Goal: Task Accomplishment & Management: Use online tool/utility

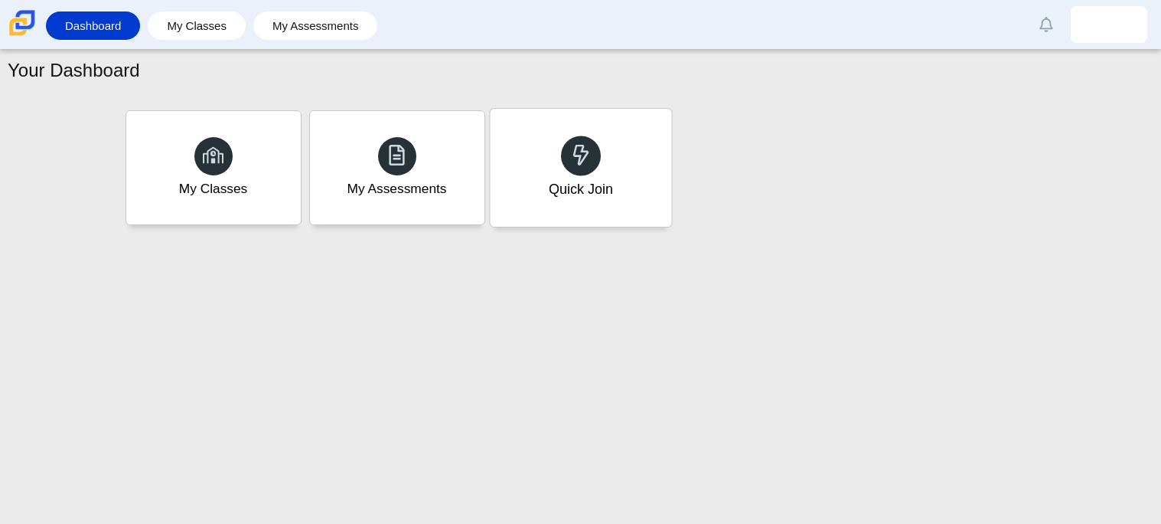
click at [585, 159] on icon at bounding box center [580, 154] width 21 height 21
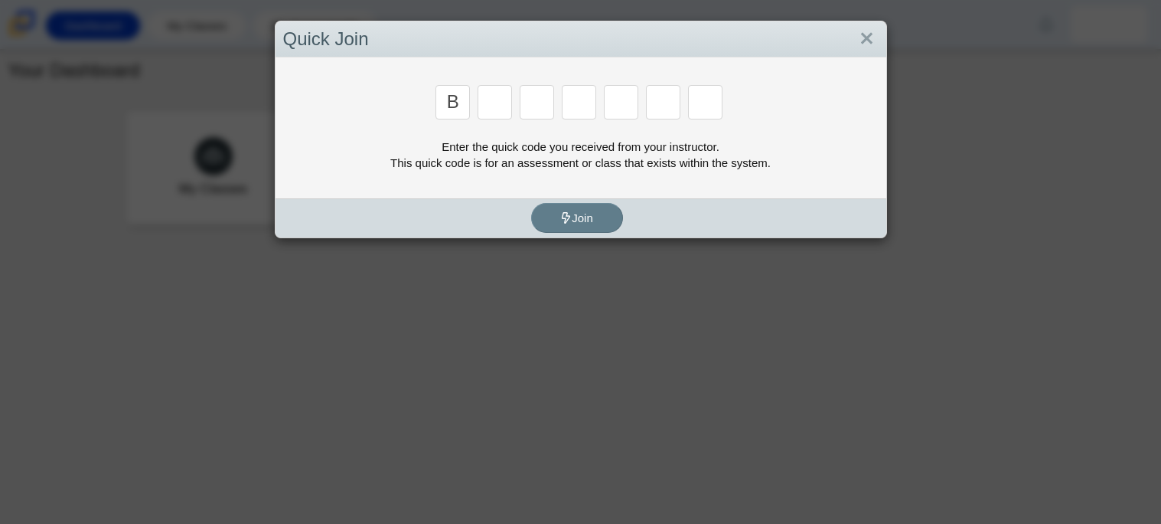
type input "b"
type input "m"
type input "3"
type input "5"
type input "3"
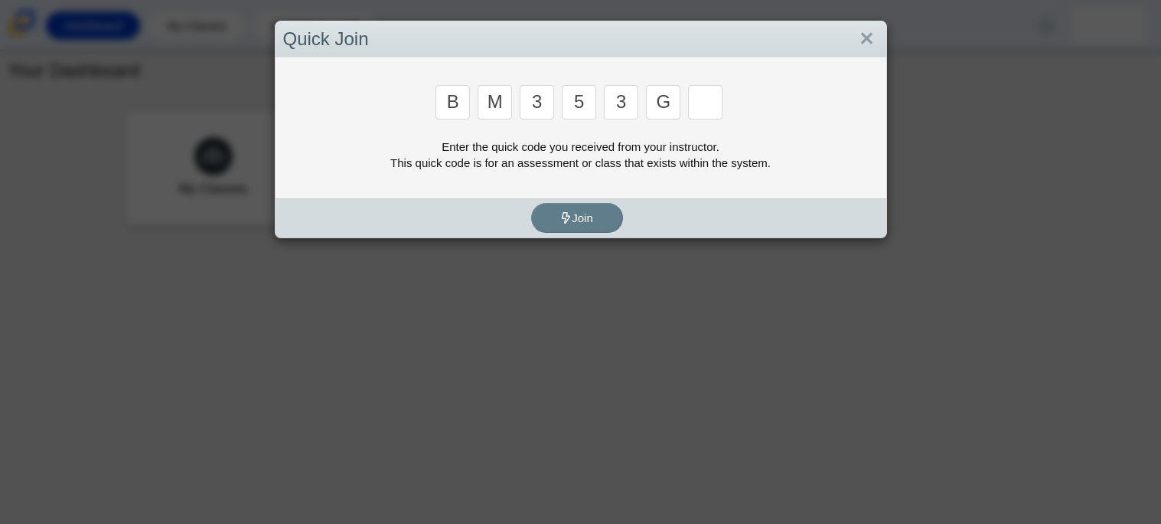
type input "g"
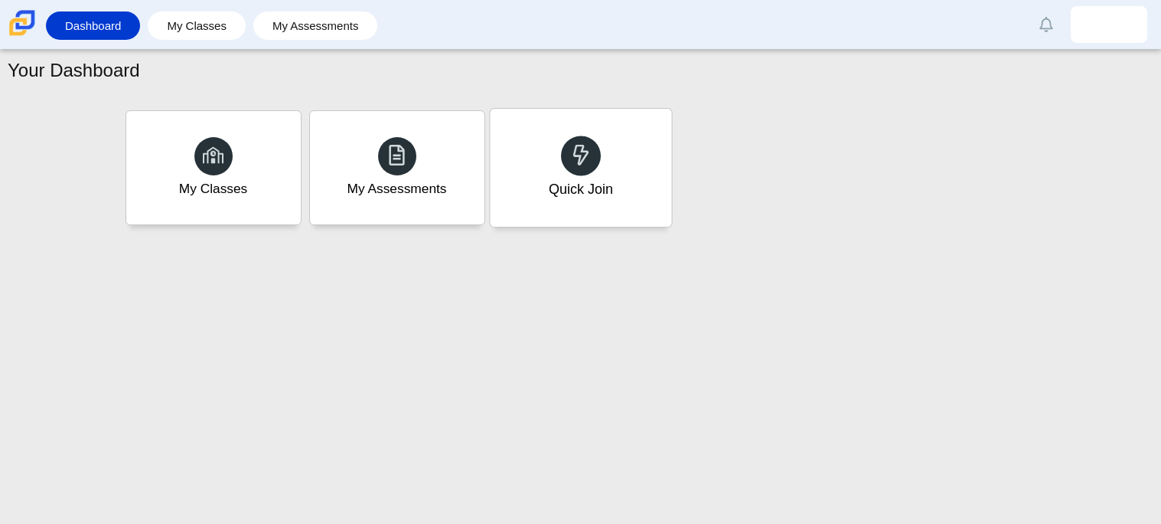
type input "b"
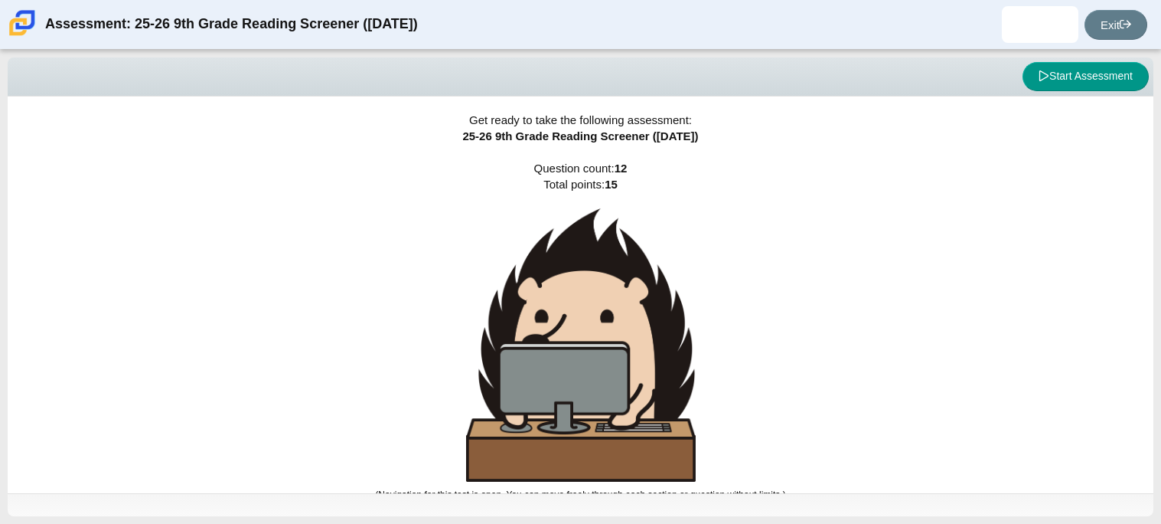
scroll to position [9, 0]
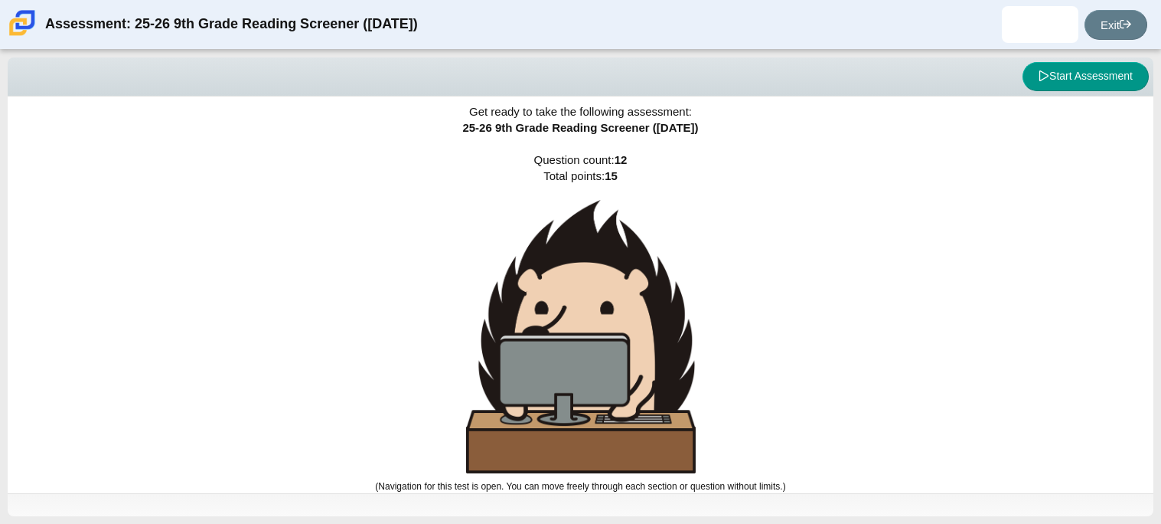
click at [579, 246] on img at bounding box center [581, 336] width 230 height 273
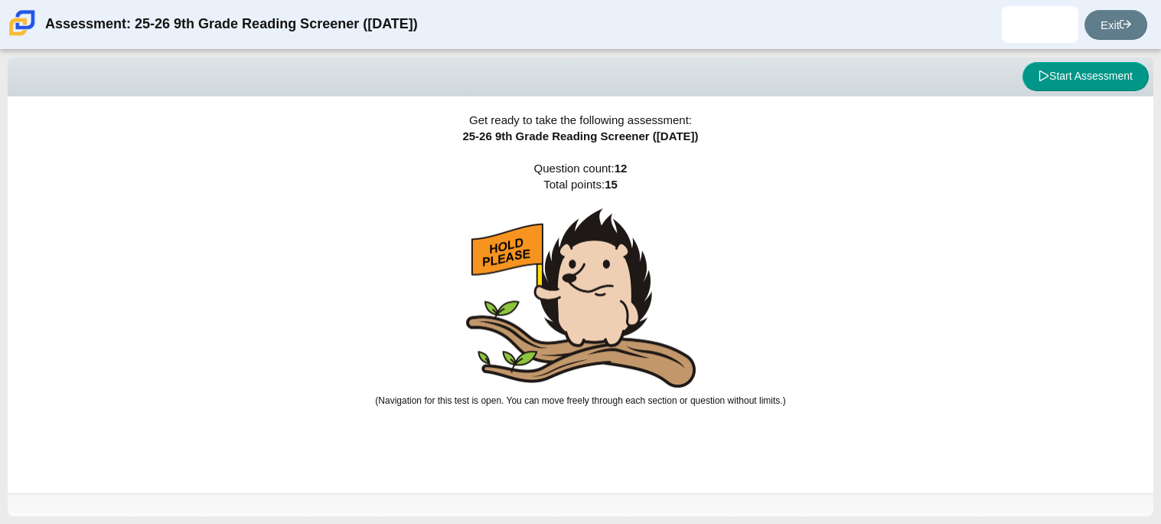
scroll to position [0, 0]
click at [375, 263] on div "Get ready to take the following assessment: 25-26 9th Grade Reading Screener (A…" at bounding box center [581, 294] width 1146 height 397
click at [617, 328] on img at bounding box center [581, 298] width 230 height 180
click at [1055, 77] on button "Start Assessment" at bounding box center [1086, 76] width 126 height 29
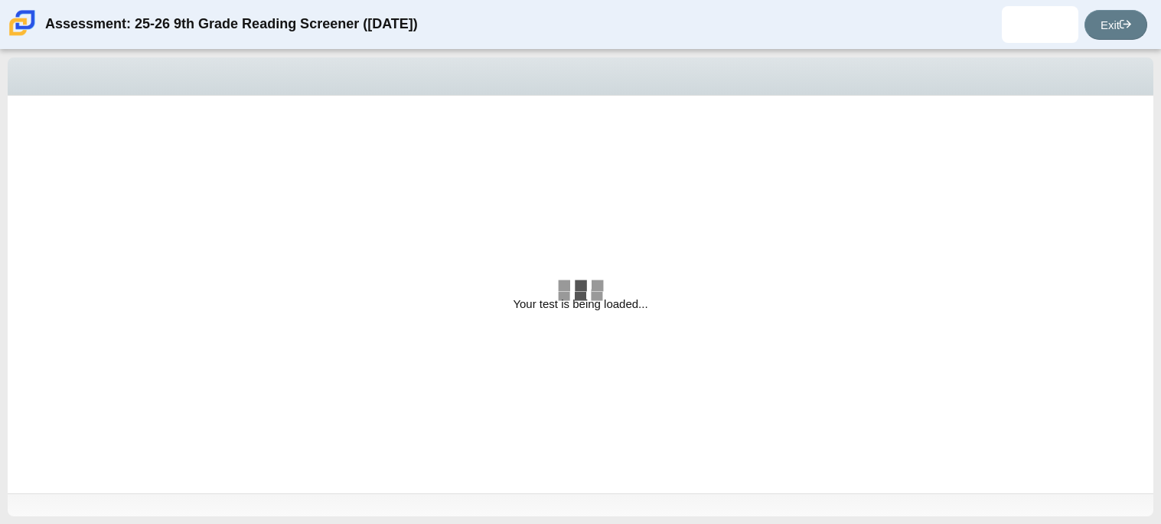
select select "ccc5b315-3c7c-471c-bf90-f22c8299c798"
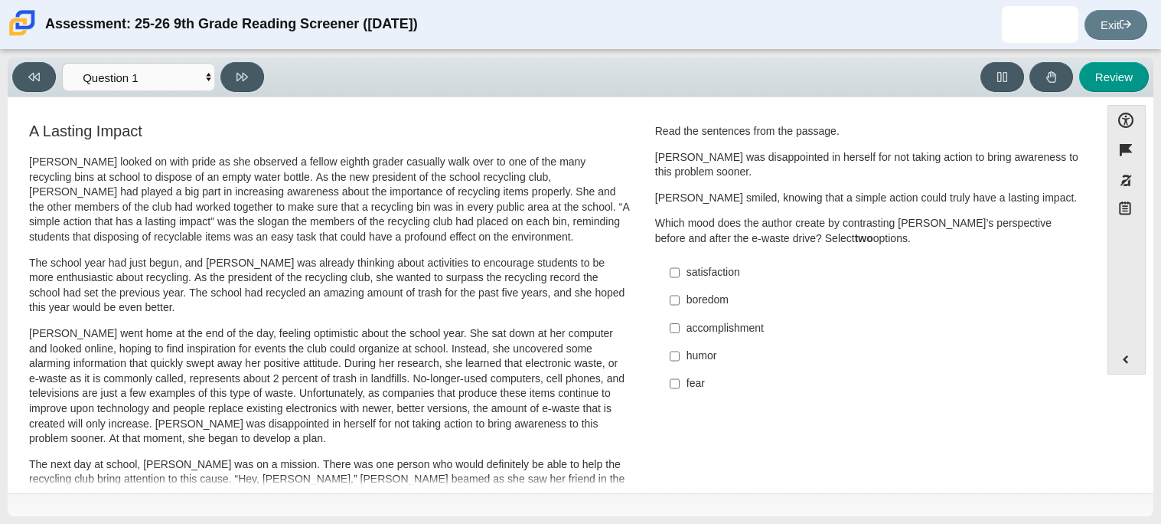
click at [726, 267] on div "satisfaction" at bounding box center [880, 272] width 387 height 15
click at [680, 267] on input "satisfaction satisfaction" at bounding box center [675, 273] width 10 height 28
checkbox input "true"
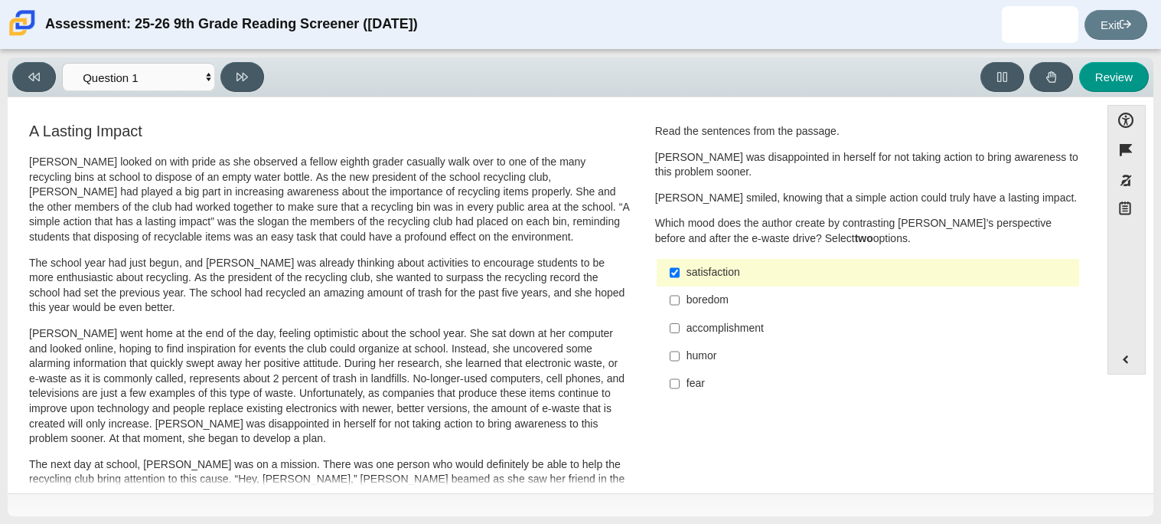
click at [746, 327] on div "accomplishment" at bounding box center [880, 328] width 387 height 15
click at [680, 327] on input "accomplishment accomplishment" at bounding box center [675, 328] width 10 height 28
checkbox input "true"
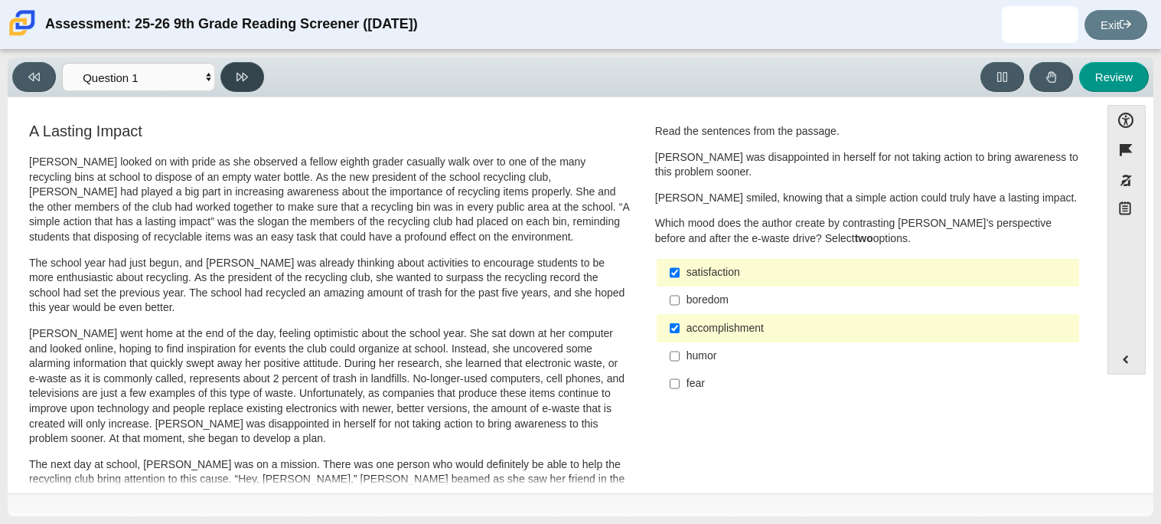
click at [245, 72] on icon at bounding box center [242, 76] width 11 height 11
select select "0ff64528-ffd7-428d-b192-babfaadd44e8"
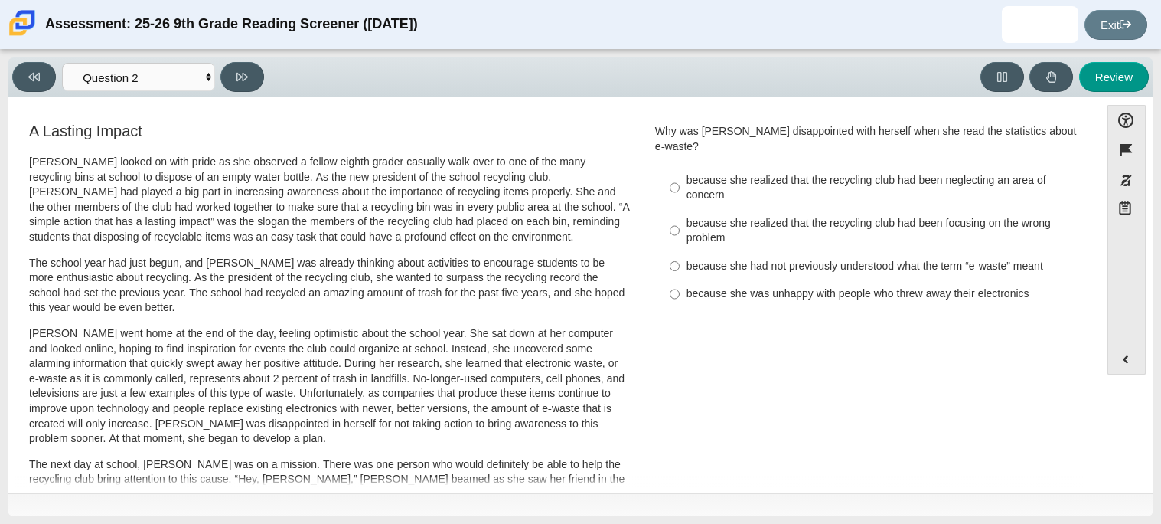
click at [860, 216] on div "because she realized that the recycling club had been focusing on the wrong pro…" at bounding box center [880, 231] width 387 height 30
click at [680, 215] on input "because she realized that the recycling club had been focusing on the wrong pro…" at bounding box center [675, 230] width 10 height 43
radio input "true"
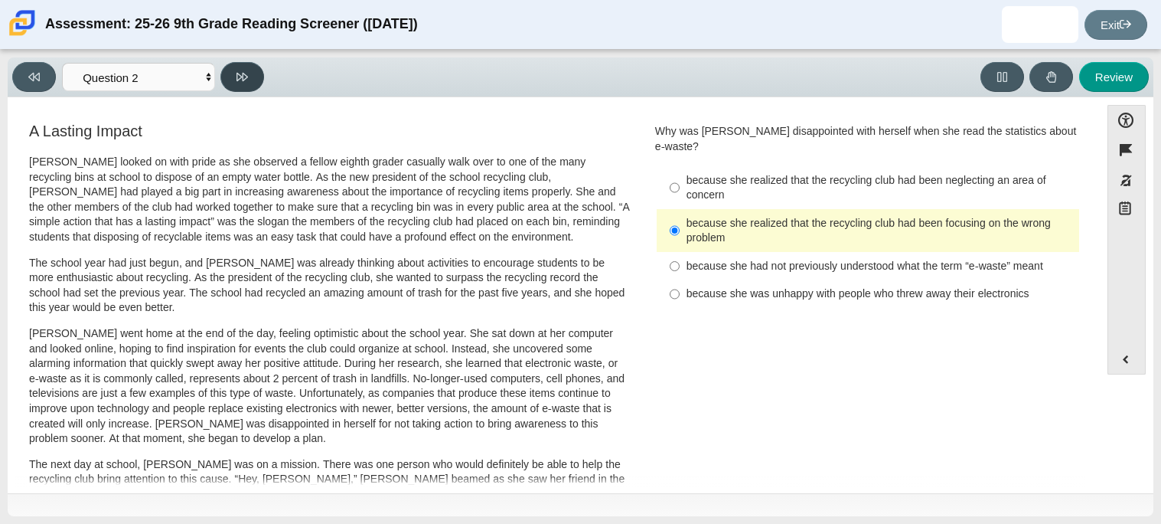
click at [255, 69] on button at bounding box center [243, 77] width 44 height 30
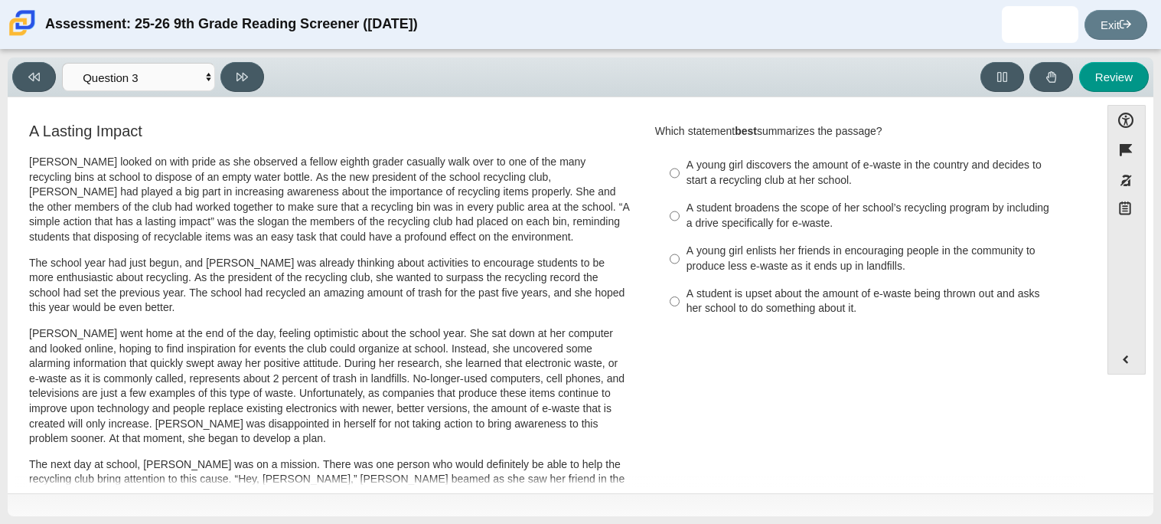
click at [810, 106] on div "Feature A Lasting Impact Scarlett looked on with pride as she observed a fellow…" at bounding box center [553, 296] width 1077 height 382
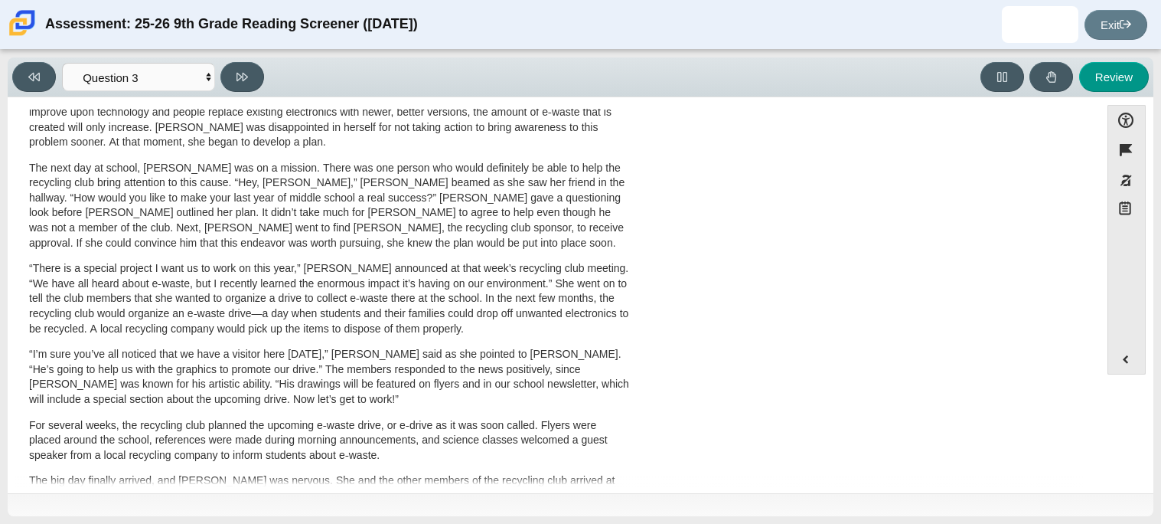
scroll to position [298, 0]
click at [21, 82] on button at bounding box center [34, 77] width 44 height 30
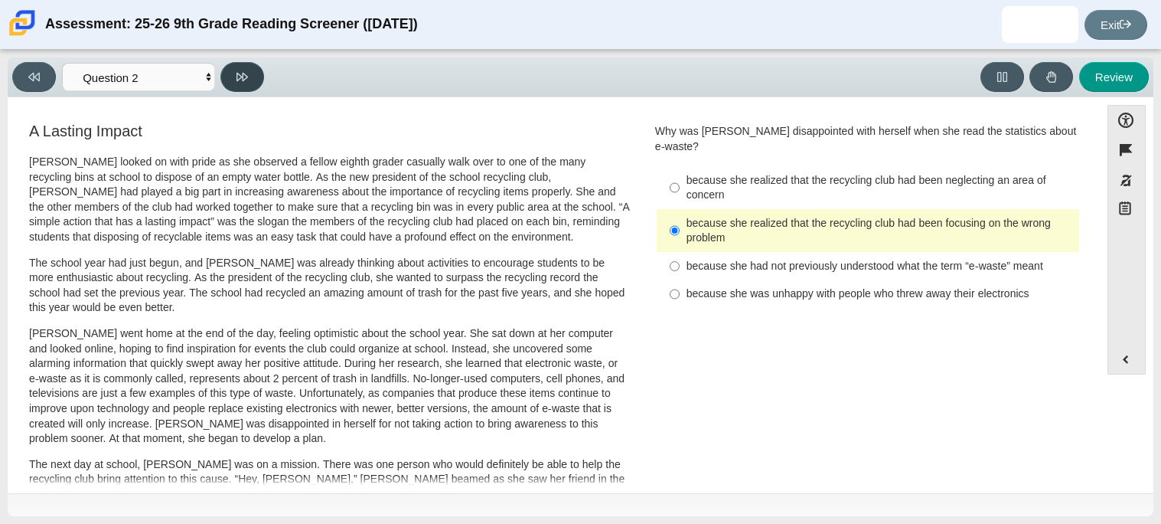
click at [257, 73] on button at bounding box center [243, 77] width 44 height 30
select select "7ce3d843-6974-4858-901c-1ff39630e843"
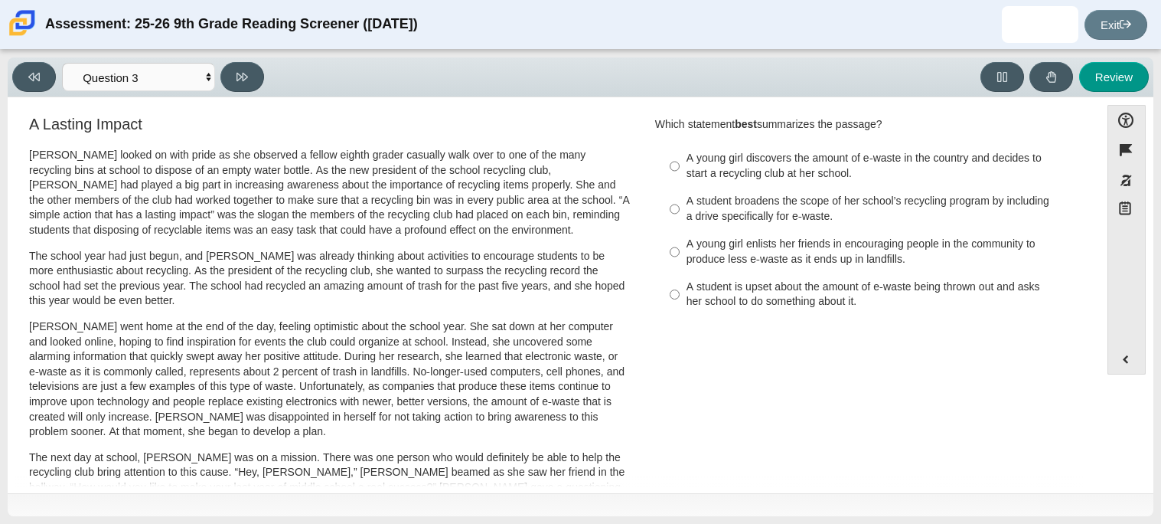
scroll to position [1, 0]
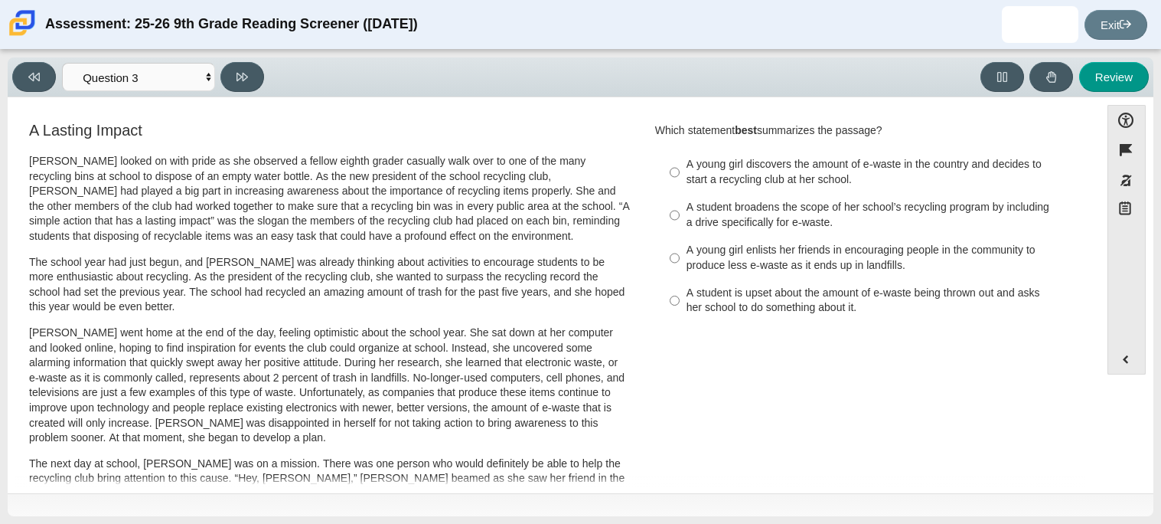
click at [843, 299] on div "A student is upset about the amount of e-waste being thrown out and asks her sc…" at bounding box center [880, 301] width 387 height 30
click at [680, 299] on input "A student is upset about the amount of e-waste being thrown out and asks her sc…" at bounding box center [675, 300] width 10 height 43
radio input "true"
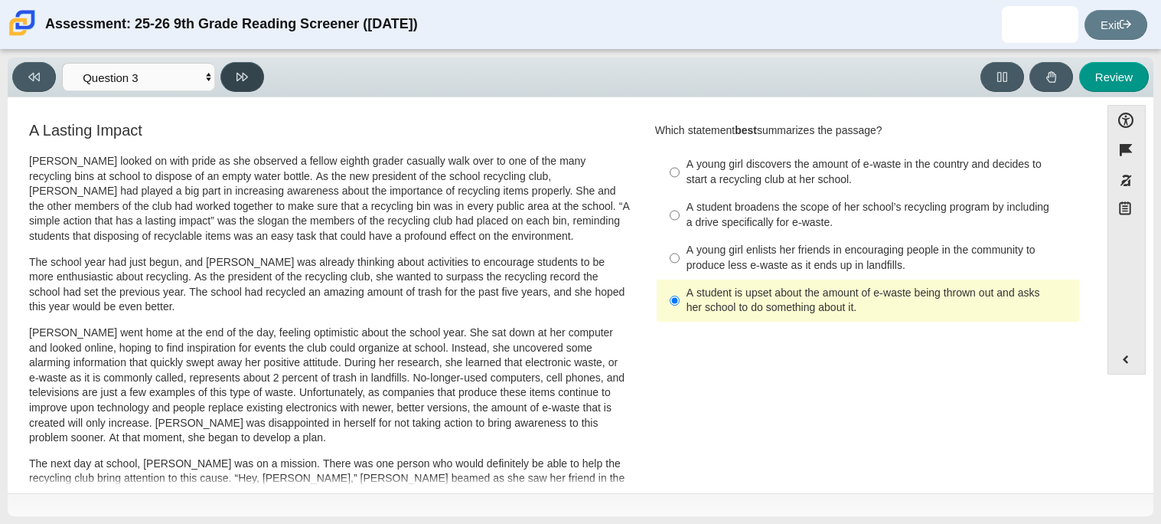
click at [240, 62] on button at bounding box center [243, 77] width 44 height 30
select select "ca9ea0f1-49c5-4bd1-83b0-472c18652b42"
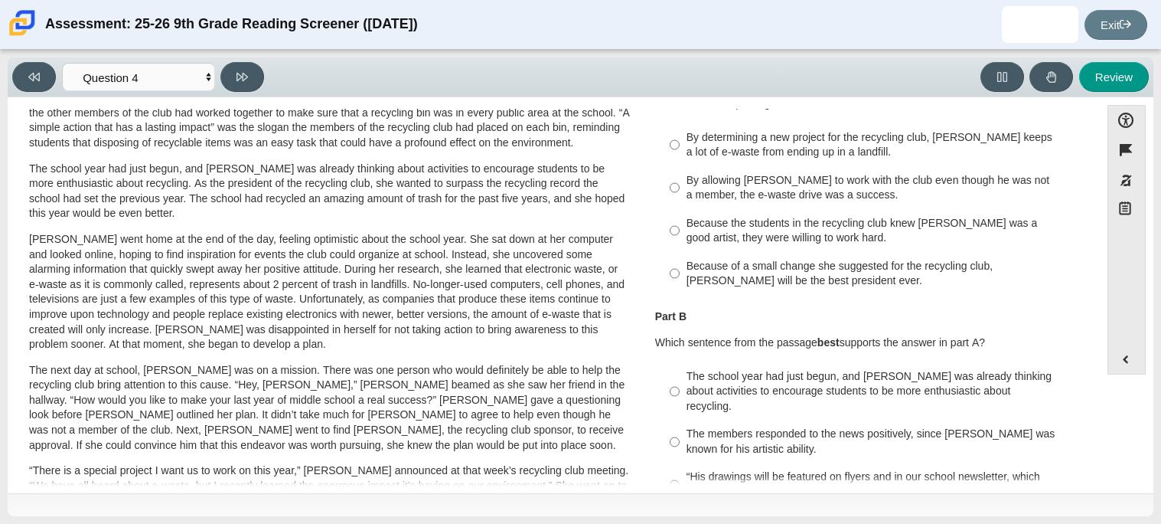
scroll to position [93, 0]
click at [890, 147] on div "By determining a new project for the recycling club, Scarlett keeps a lot of e-…" at bounding box center [880, 147] width 387 height 30
click at [680, 147] on input "By determining a new project for the recycling club, Scarlett keeps a lot of e-…" at bounding box center [675, 146] width 10 height 43
radio input "true"
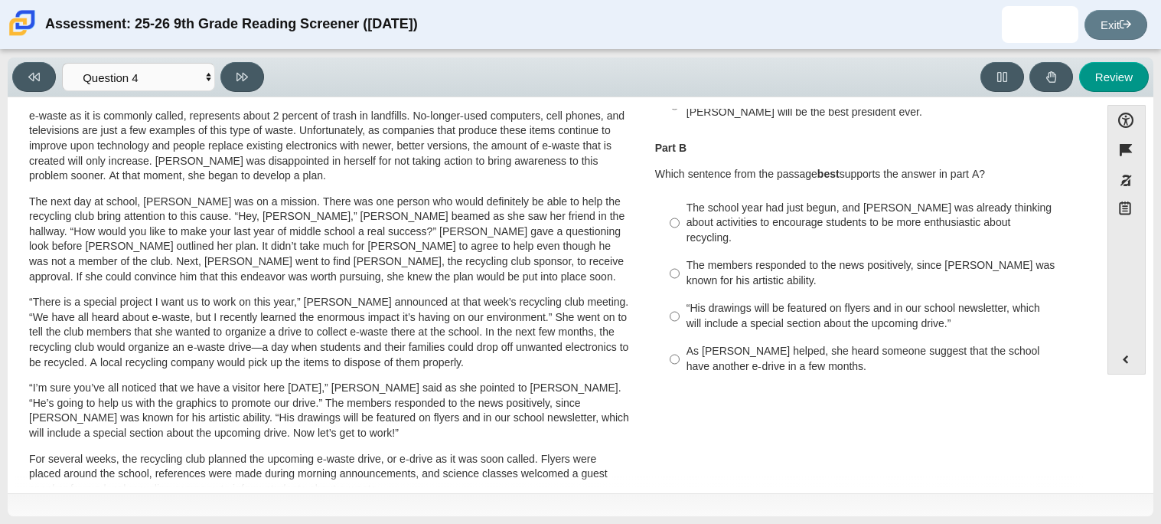
scroll to position [263, 0]
click at [786, 224] on div "The school year had just begun, and Scarlett was already thinking about activit…" at bounding box center [880, 222] width 387 height 45
click at [680, 224] on input "The school year had just begun, and Scarlett was already thinking about activit…" at bounding box center [675, 222] width 10 height 58
radio input "true"
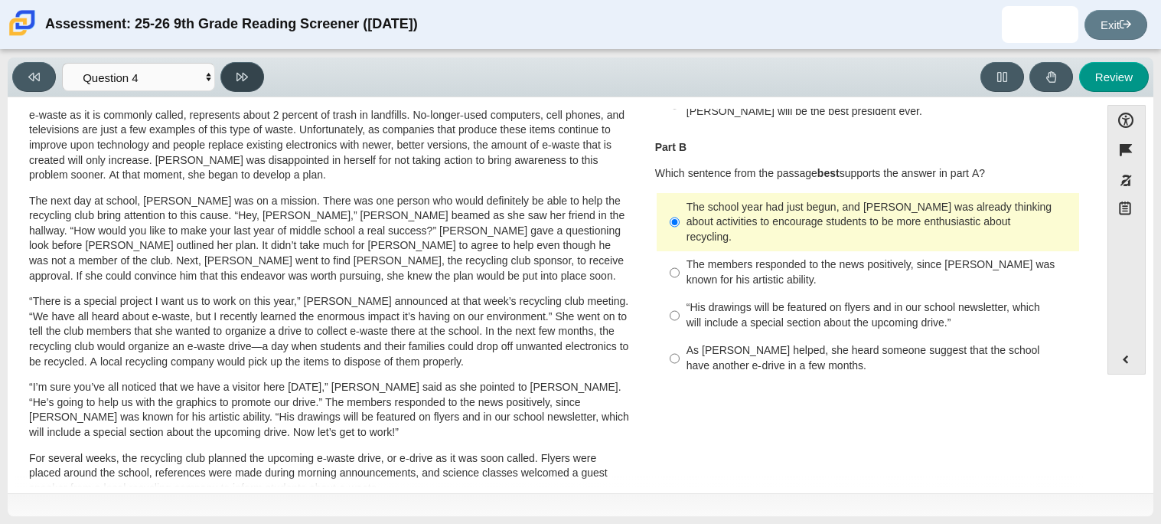
click at [237, 73] on icon at bounding box center [242, 77] width 11 height 8
select select "e41f1a79-e29f-4095-8030-a53364015bed"
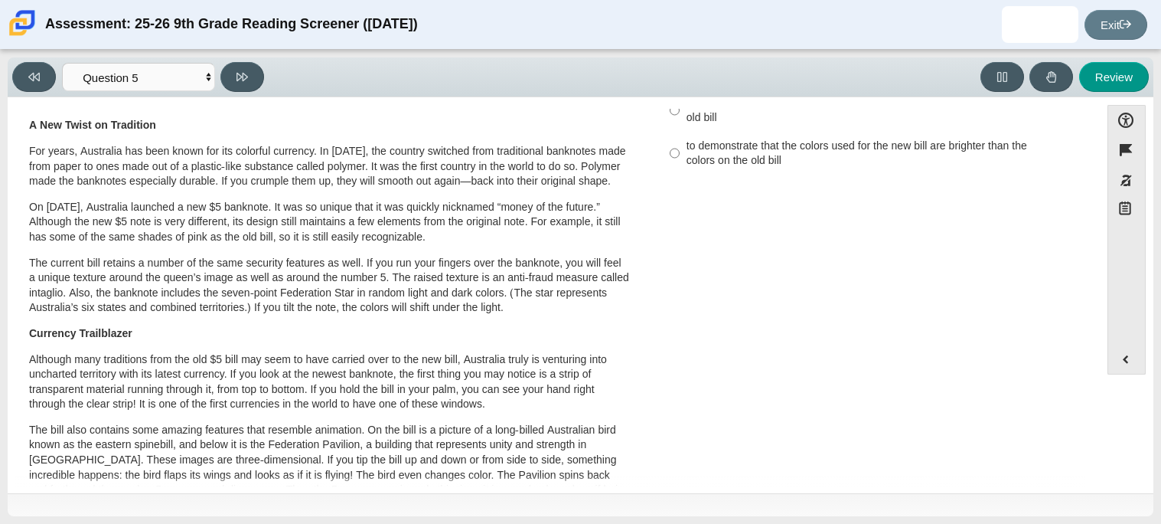
scroll to position [0, 0]
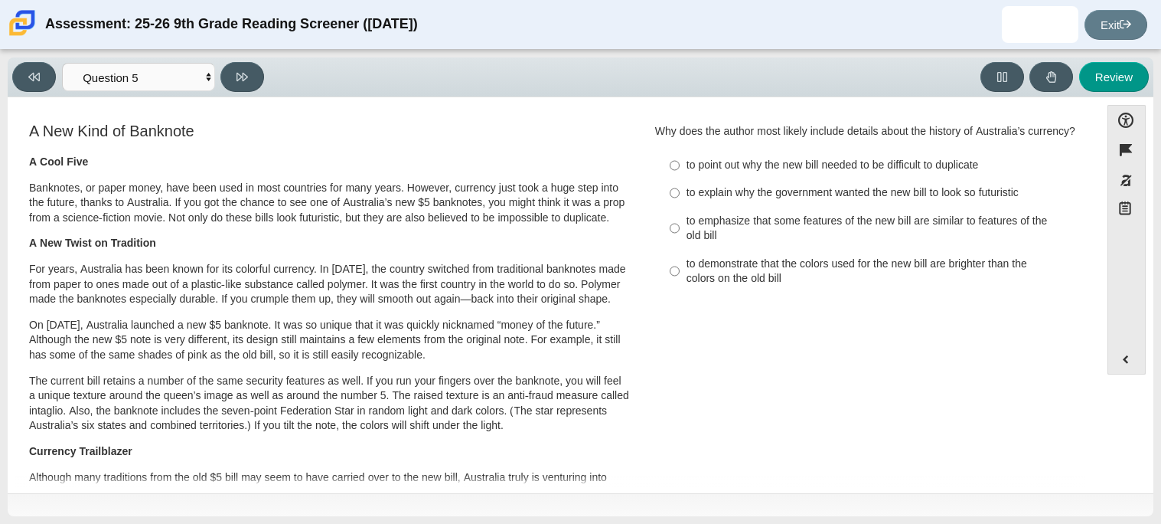
click at [717, 190] on div "to explain why the government wanted the new bill to look so futuristic" at bounding box center [880, 192] width 387 height 15
click at [680, 190] on input "to explain why the government wanted the new bill to look so futuristic to expl…" at bounding box center [675, 193] width 10 height 28
radio input "true"
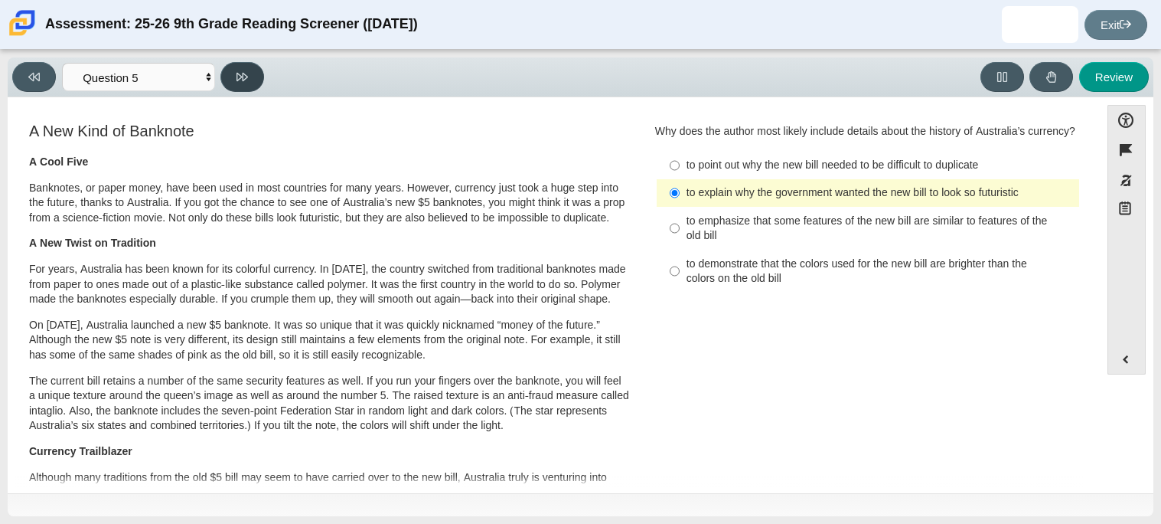
click at [260, 87] on button at bounding box center [243, 77] width 44 height 30
select select "69146e31-7b3d-4a3e-9ce6-f30c24342ae0"
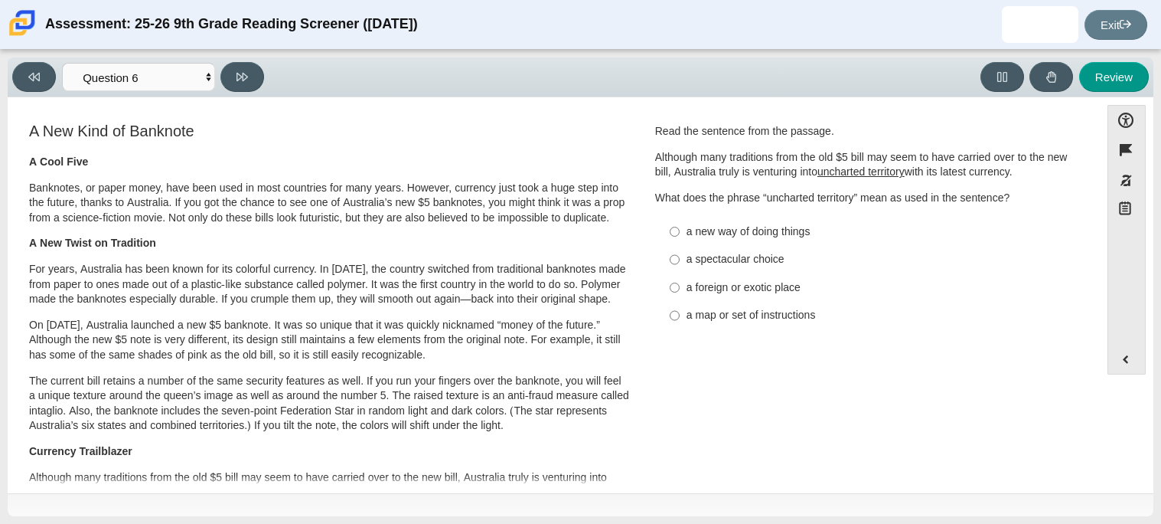
click at [733, 233] on div "a new way of doing things" at bounding box center [880, 231] width 387 height 15
click at [680, 233] on input "a new way of doing things a new way of doing things" at bounding box center [675, 231] width 10 height 28
radio input "true"
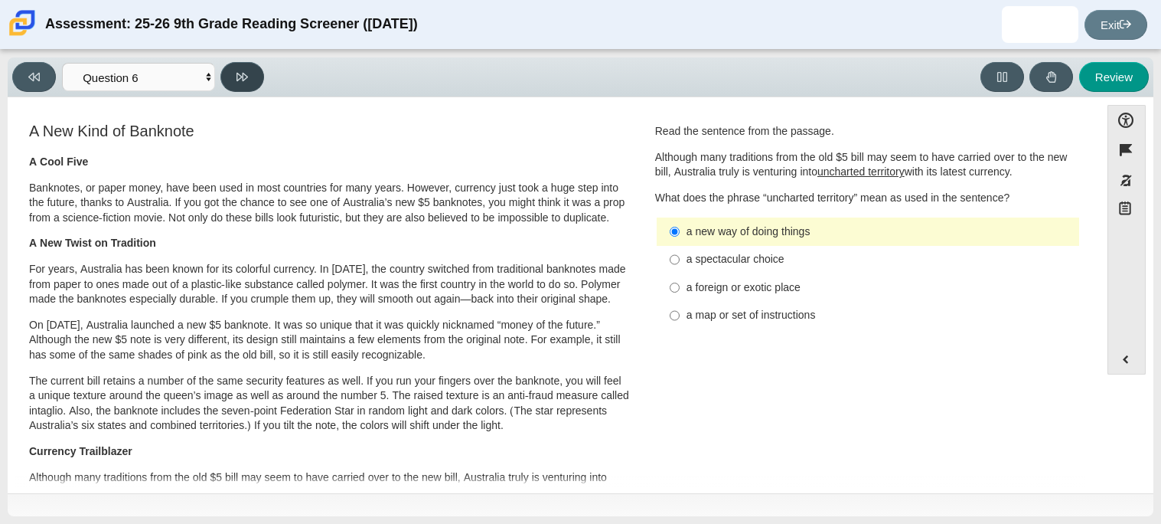
click at [246, 81] on icon at bounding box center [242, 76] width 11 height 11
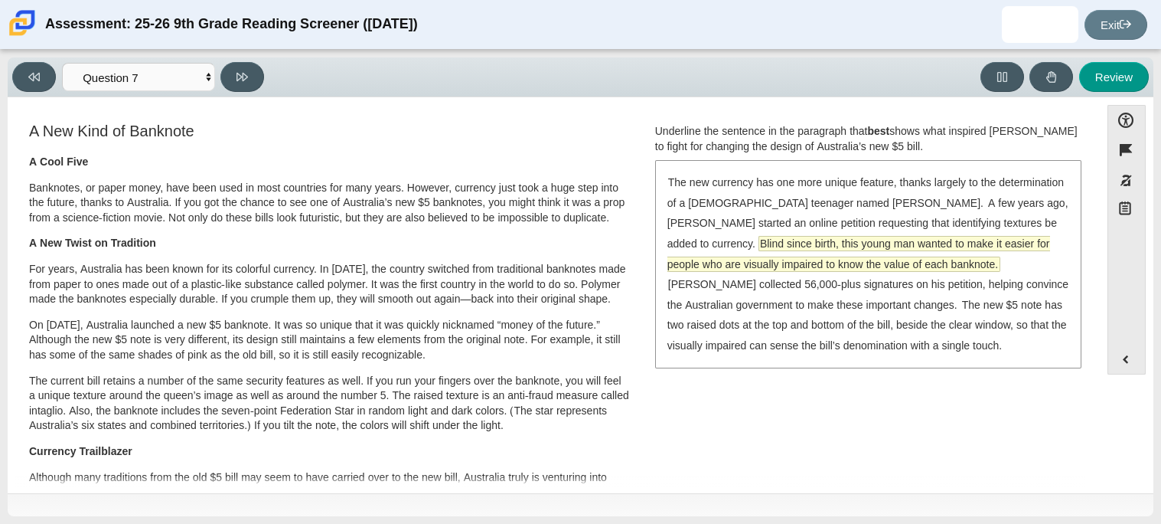
click at [774, 260] on span "Blind since birth, this young man wanted to make it easier for people who are v…" at bounding box center [859, 254] width 383 height 34
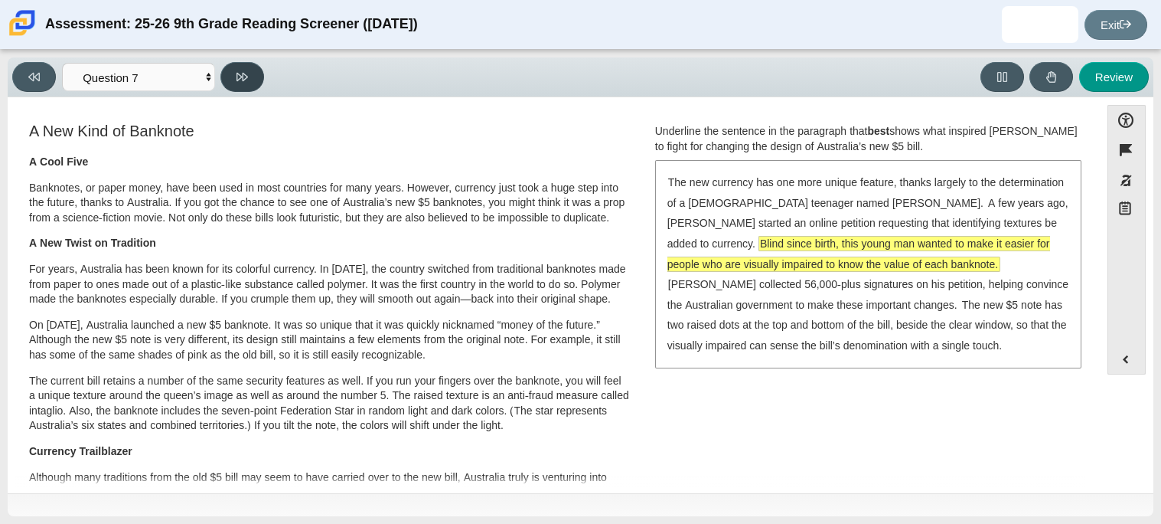
click at [233, 85] on button at bounding box center [243, 77] width 44 height 30
select select "ea8338c2-a6a3-418e-a305-2b963b54a290"
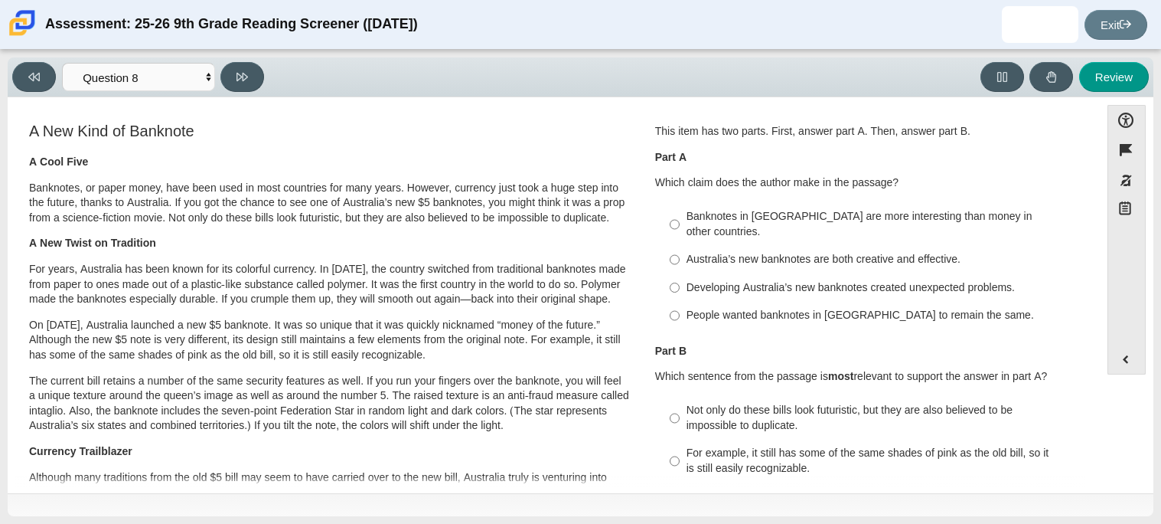
click at [746, 252] on div "Australia’s new banknotes are both creative and effective." at bounding box center [880, 259] width 387 height 15
click at [680, 247] on input "Australia’s new banknotes are both creative and effective. Australia’s new bank…" at bounding box center [675, 260] width 10 height 28
radio input "true"
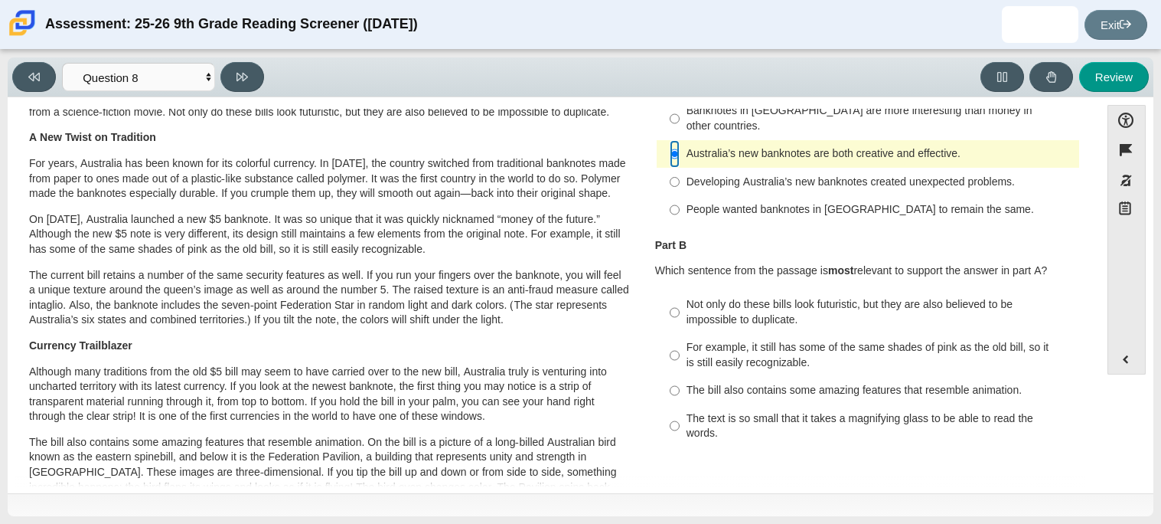
scroll to position [106, 0]
click at [770, 296] on div "Not only do these bills look futuristic, but they are also believed to be impos…" at bounding box center [880, 311] width 387 height 30
click at [680, 290] on input "Not only do these bills look futuristic, but they are also believed to be impos…" at bounding box center [675, 311] width 10 height 43
radio input "true"
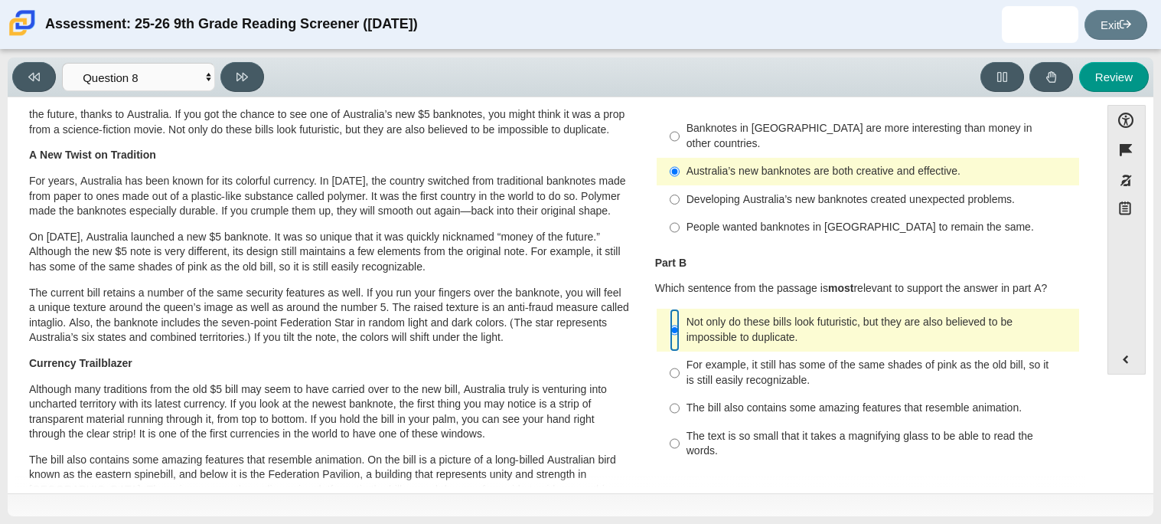
scroll to position [0, 0]
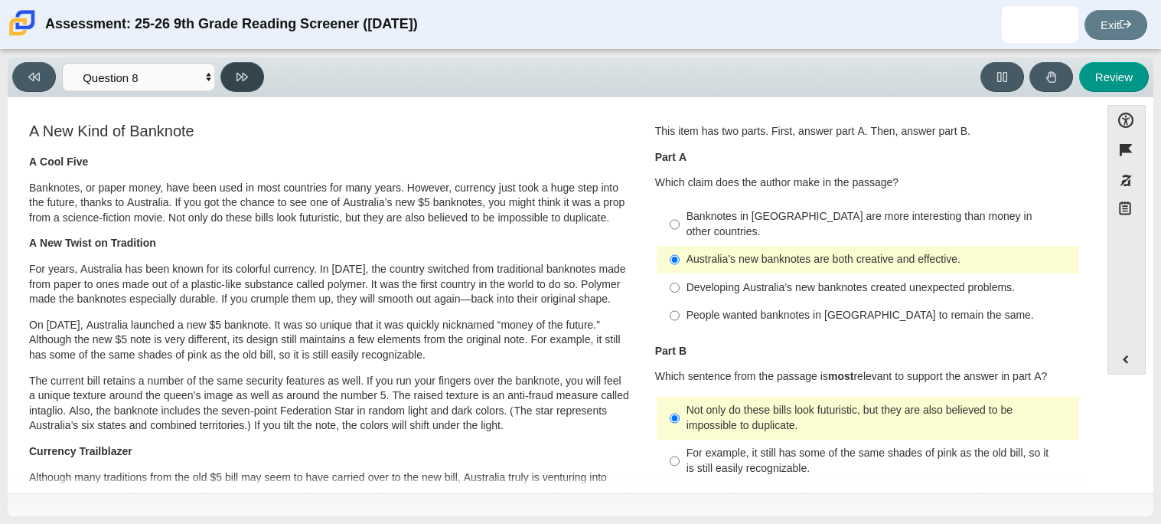
click at [257, 86] on button at bounding box center [243, 77] width 44 height 30
select select "89f058d6-b15c-4ef5-a4b3-fdaffb8868b6"
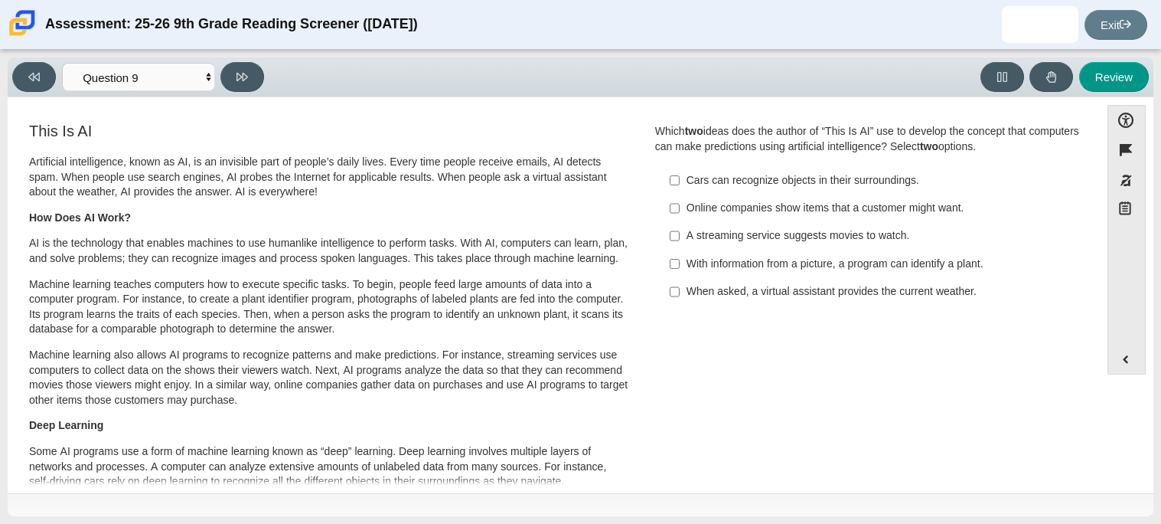
click at [805, 253] on label "With information from a picture, a program can identify a plant. With informati…" at bounding box center [869, 264] width 420 height 28
click at [680, 253] on input "With information from a picture, a program can identify a plant. With informati…" at bounding box center [675, 264] width 10 height 28
checkbox input "true"
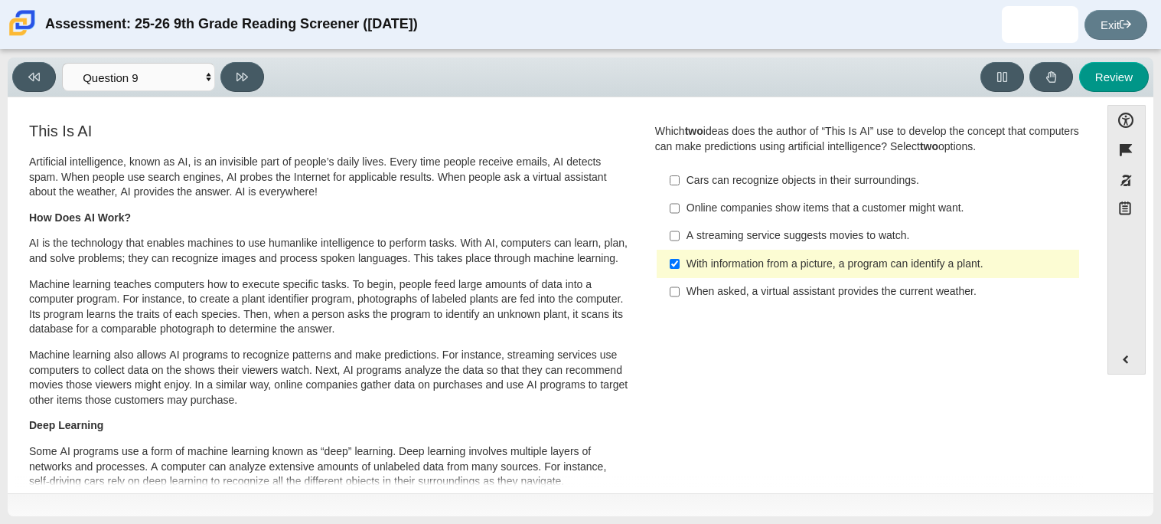
click at [805, 284] on div "When asked, a virtual assistant provides the current weather." at bounding box center [880, 291] width 387 height 15
click at [680, 284] on input "When asked, a virtual assistant provides the current weather. When asked, a vir…" at bounding box center [675, 292] width 10 height 28
checkbox input "true"
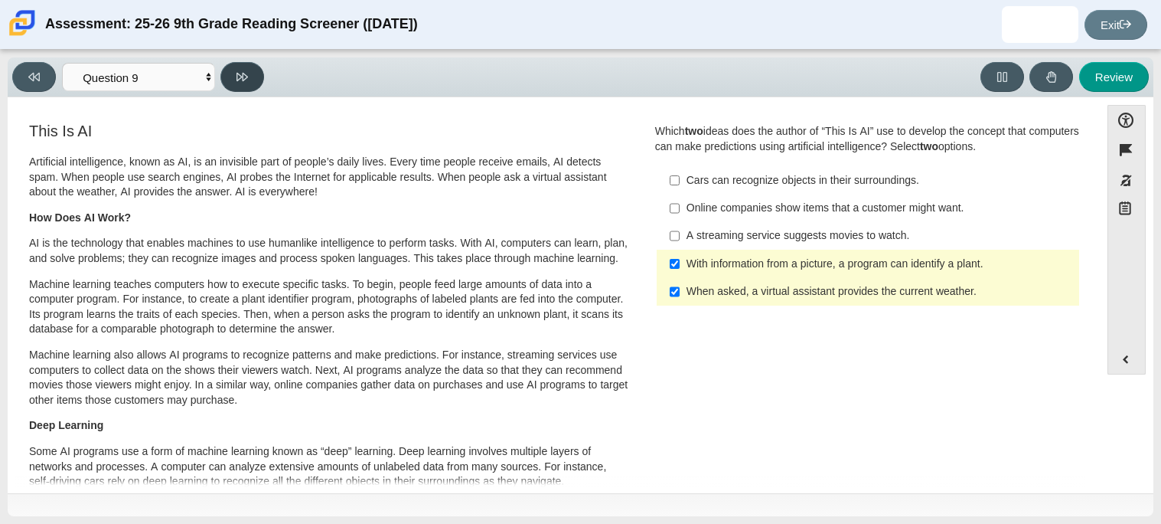
click at [230, 87] on button at bounding box center [243, 77] width 44 height 30
select select "cdf3c14e-a918-44d1-9b63-3db0fa81641e"
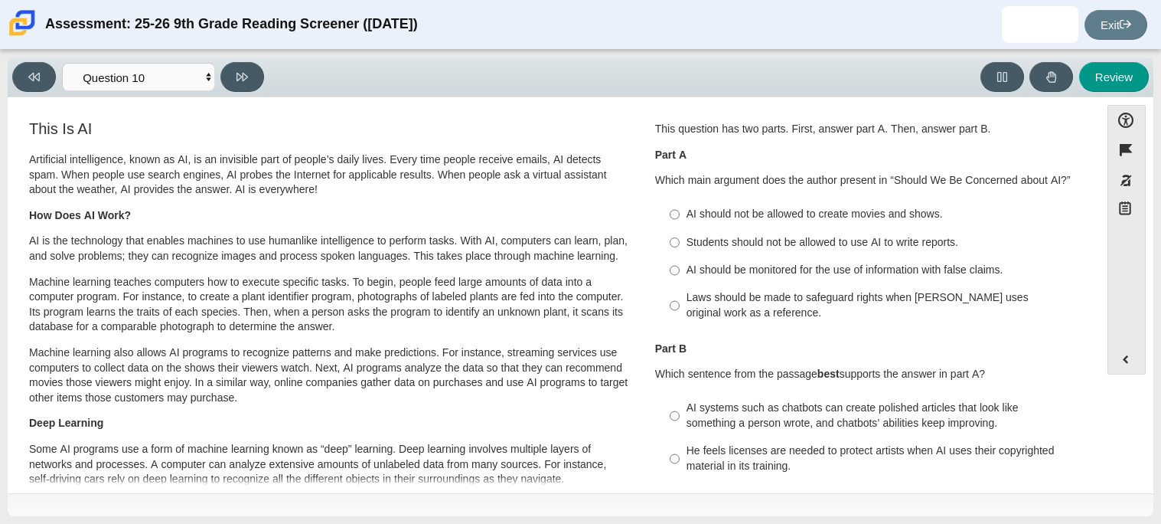
scroll to position [4, 0]
click at [776, 269] on div "AI should be monitored for the use of information with false claims." at bounding box center [880, 268] width 387 height 15
click at [680, 269] on input "AI should be monitored for the use of information with false claims. AI should …" at bounding box center [675, 269] width 10 height 28
radio input "true"
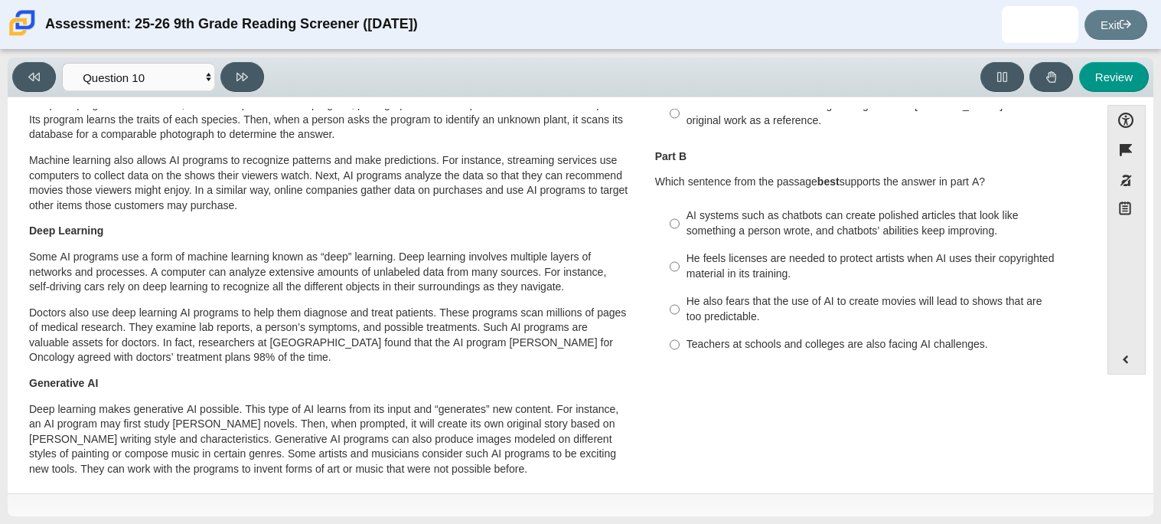
scroll to position [194, 0]
click at [770, 211] on div "AI systems such as chatbots can create polished articles that look like somethi…" at bounding box center [880, 224] width 387 height 30
click at [680, 211] on input "AI systems such as chatbots can create polished articles that look like somethi…" at bounding box center [675, 224] width 10 height 43
radio input "true"
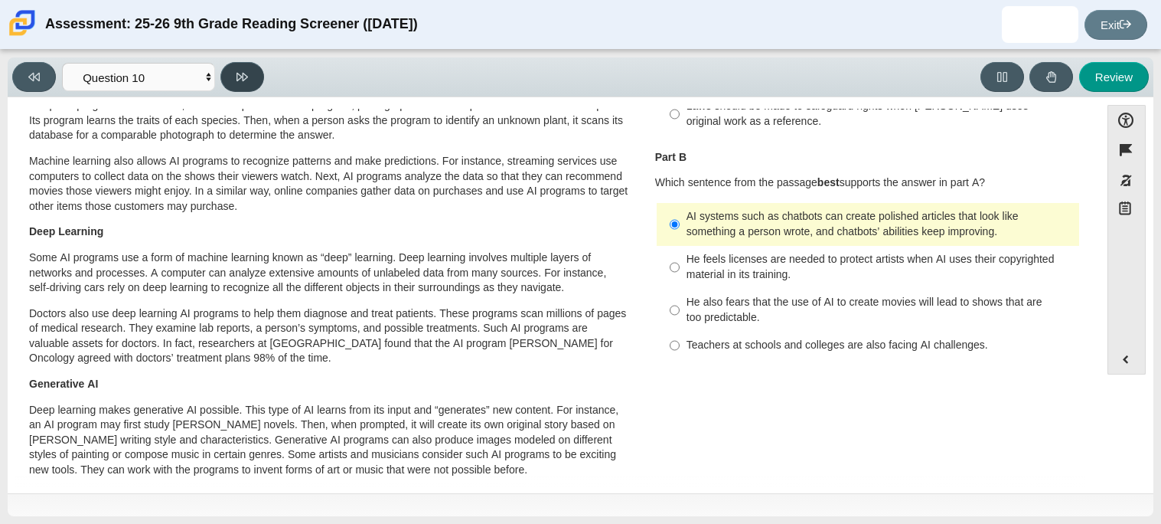
click at [243, 88] on button at bounding box center [243, 77] width 44 height 30
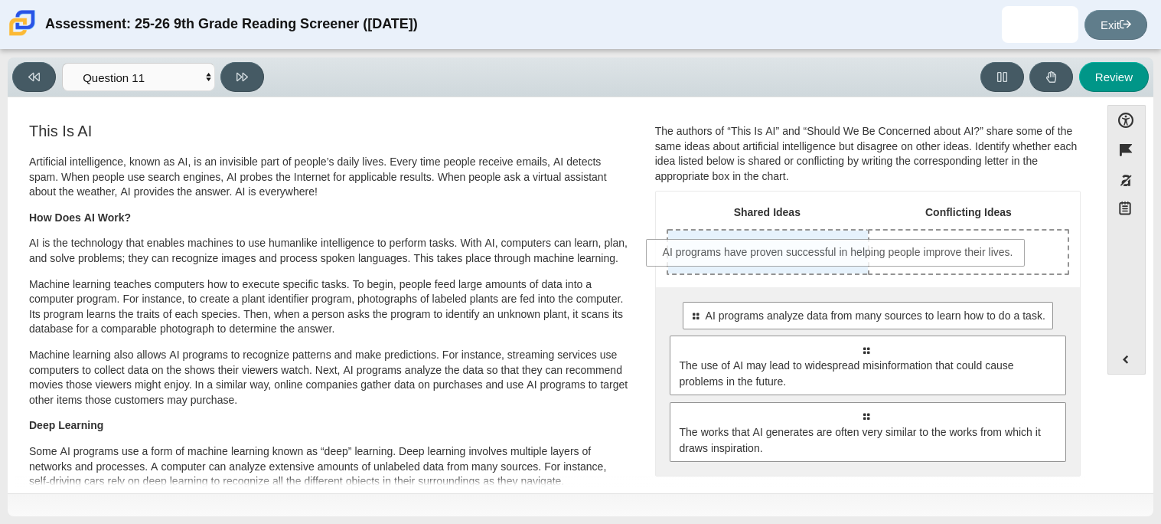
drag, startPoint x: 799, startPoint y: 324, endPoint x: 772, endPoint y: 260, distance: 69.0
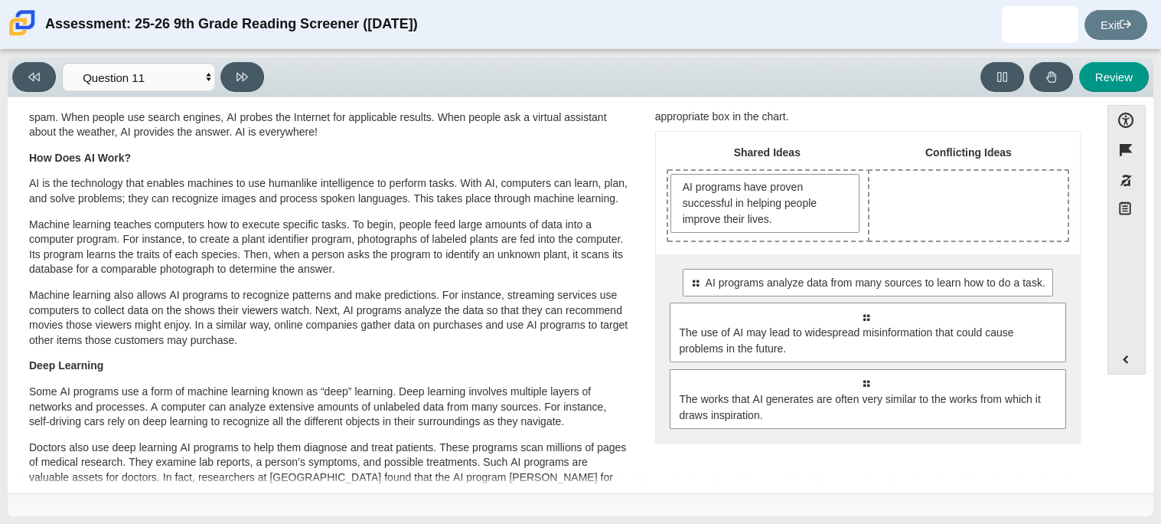
scroll to position [60, 0]
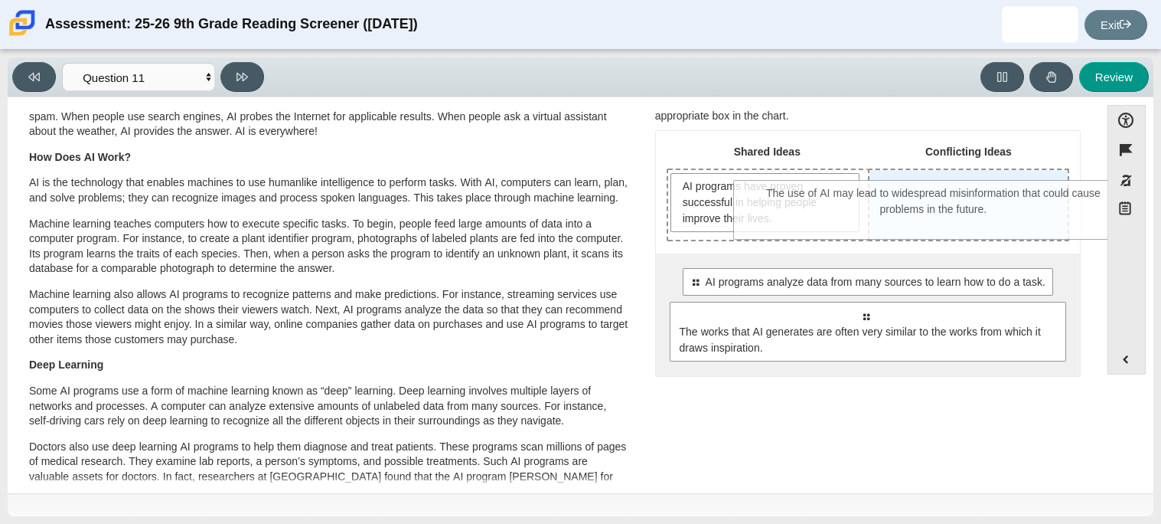
drag, startPoint x: 871, startPoint y: 325, endPoint x: 939, endPoint y: 204, distance: 138.6
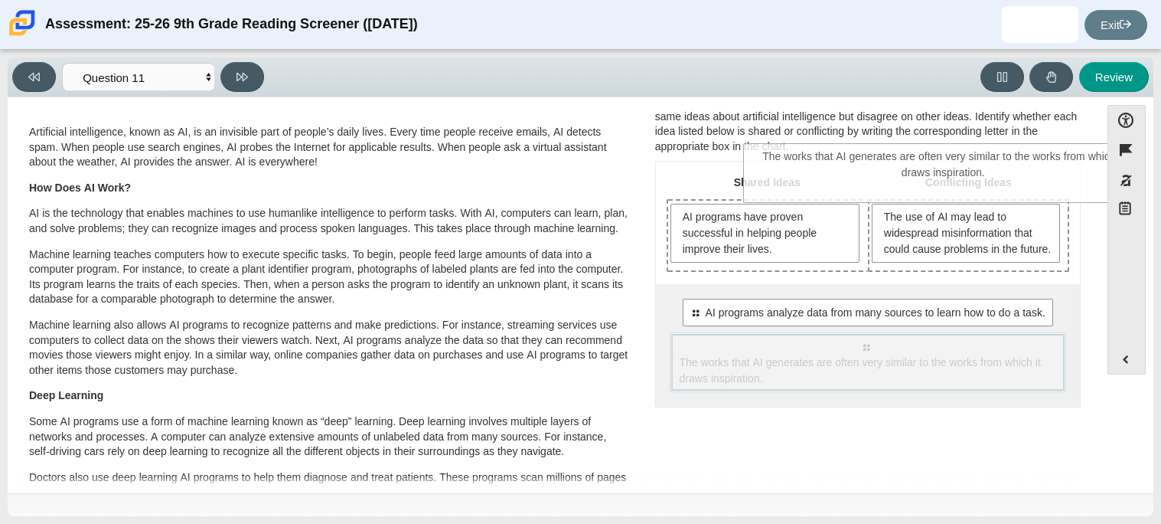
scroll to position [7, 0]
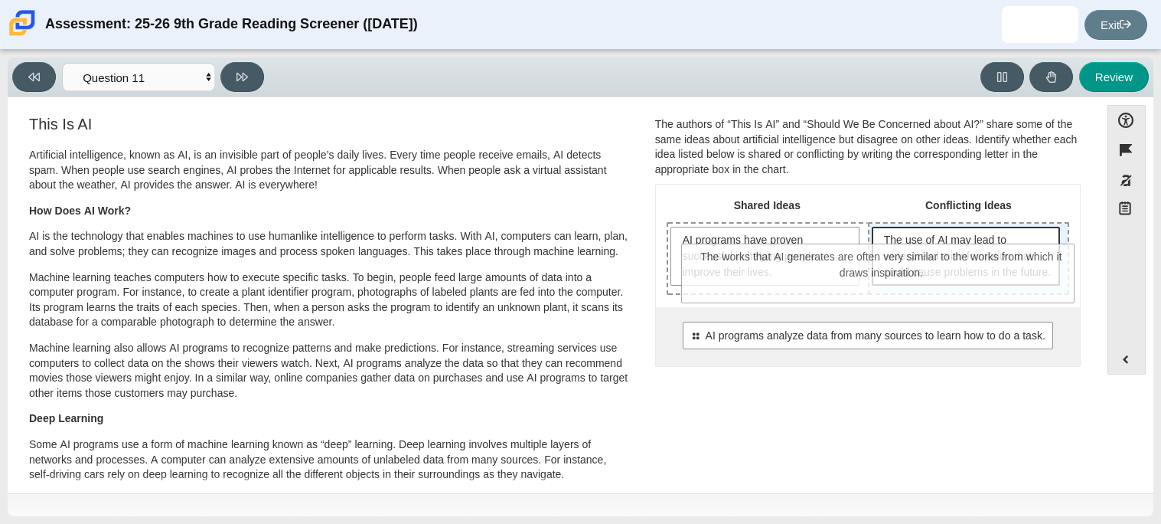
drag, startPoint x: 940, startPoint y: 327, endPoint x: 956, endPoint y: 255, distance: 73.7
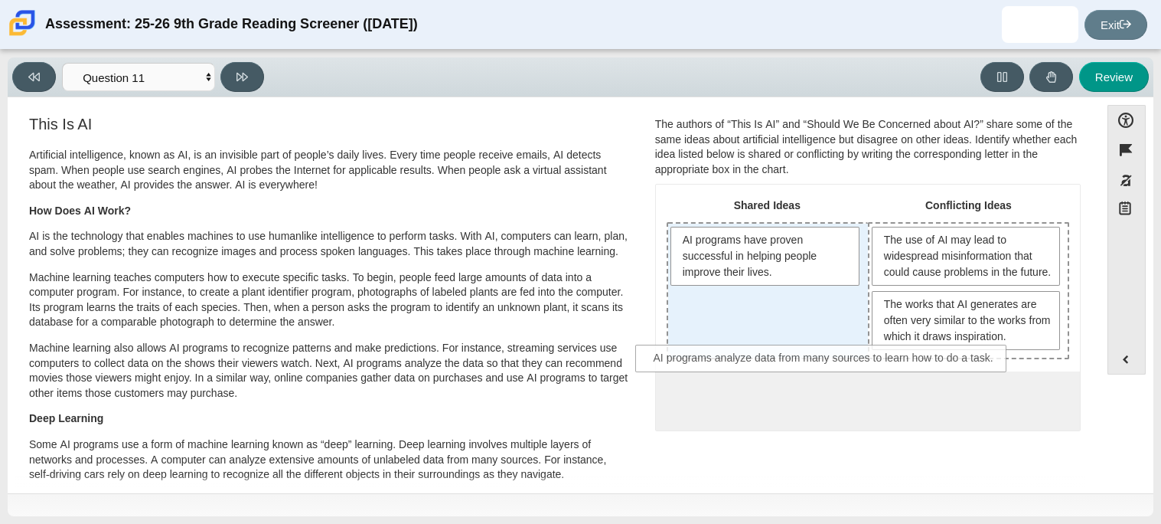
drag, startPoint x: 829, startPoint y: 403, endPoint x: 786, endPoint y: 343, distance: 73.5
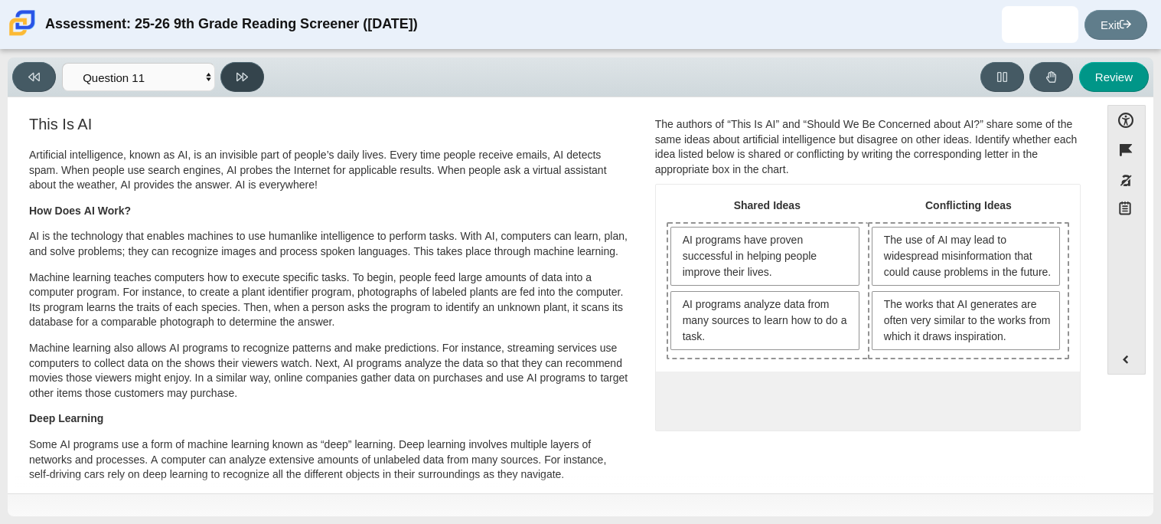
click at [234, 86] on button at bounding box center [243, 77] width 44 height 30
select select "c3effed4-44ce-4a19-bd96-1787f34e9b4c"
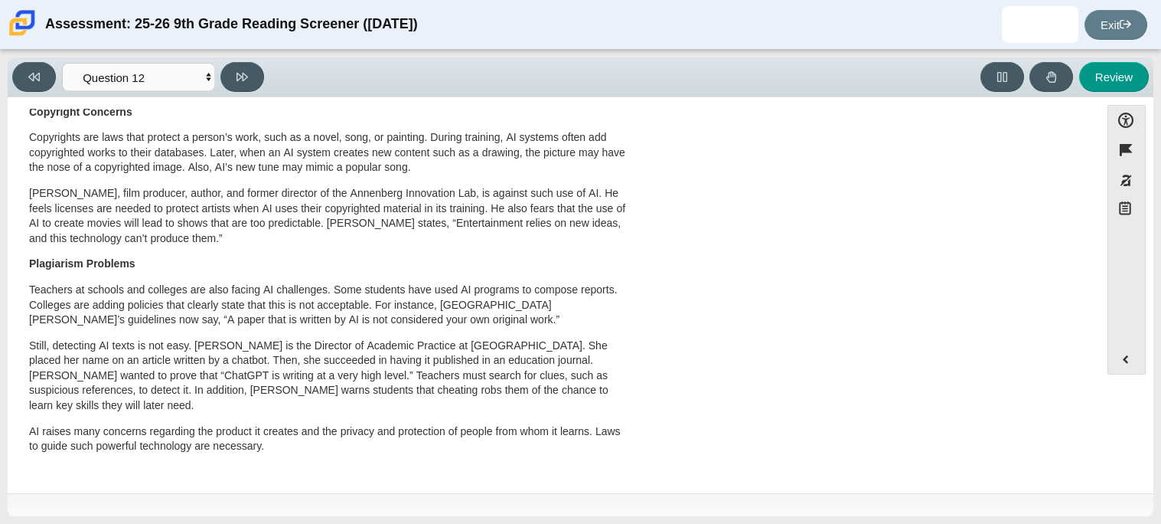
scroll to position [0, 0]
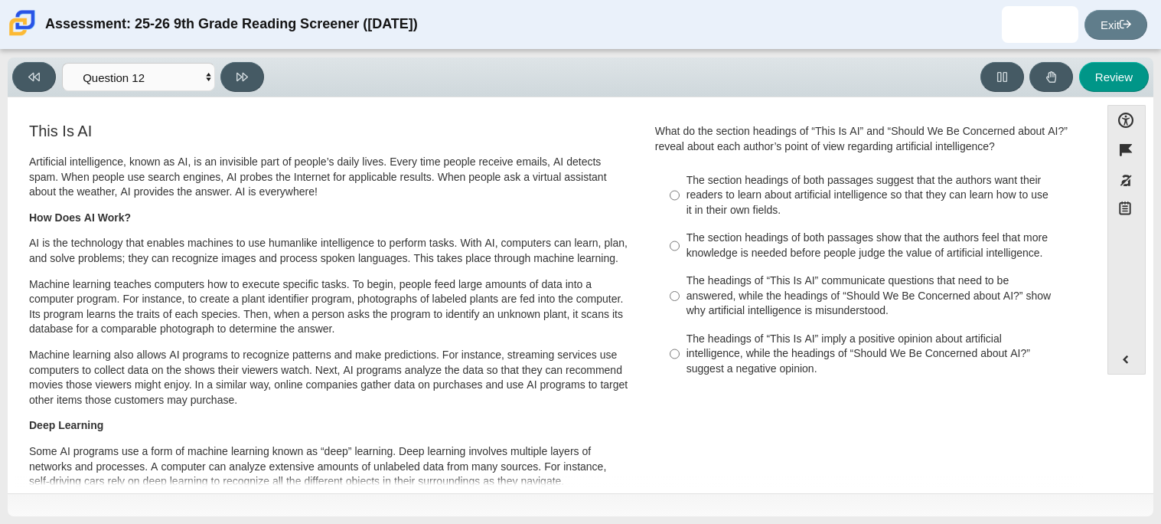
click at [865, 188] on div "The section headings of both passages suggest that the authors want their reade…" at bounding box center [880, 195] width 387 height 45
click at [680, 188] on input "The section headings of both passages suggest that the authors want their reade…" at bounding box center [675, 195] width 10 height 58
radio input "true"
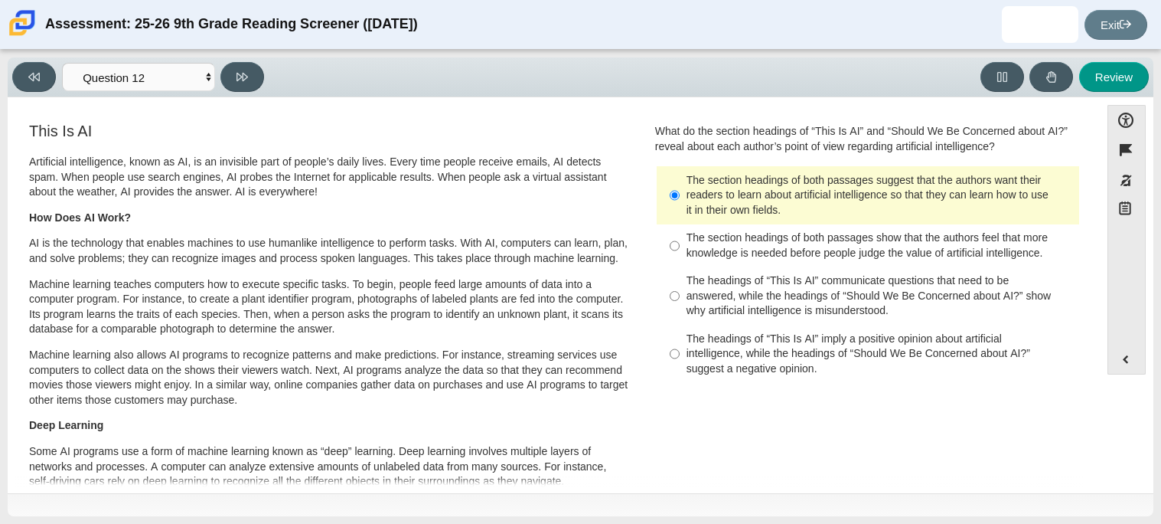
click at [756, 351] on div "The headings of “This Is AI” imply a positive opinion about artificial intellig…" at bounding box center [880, 354] width 387 height 45
click at [680, 351] on input "The headings of “This Is AI” imply a positive opinion about artificial intellig…" at bounding box center [675, 354] width 10 height 58
radio input "true"
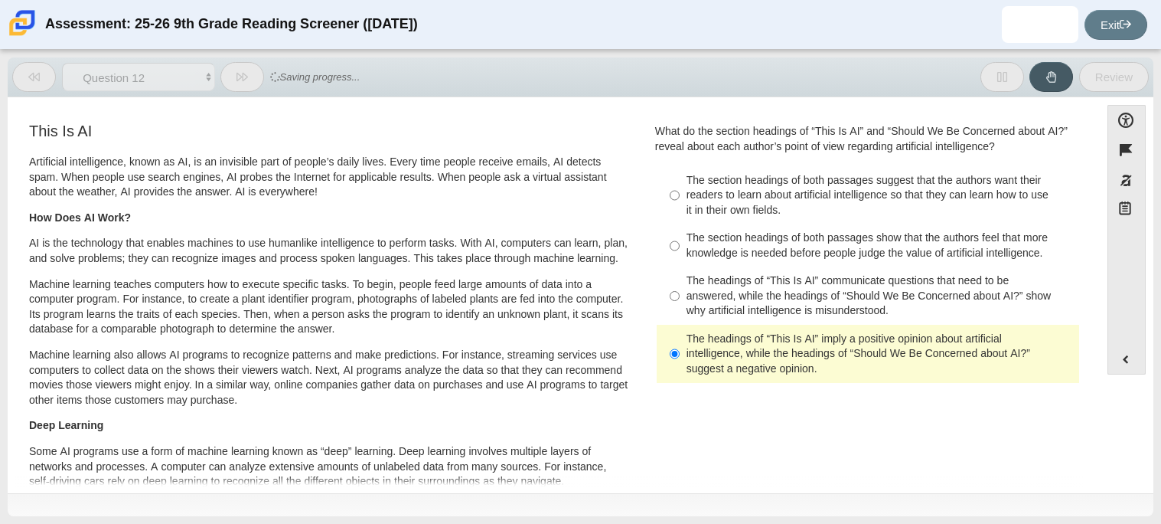
click at [319, 129] on h3 "This Is AI" at bounding box center [329, 131] width 601 height 17
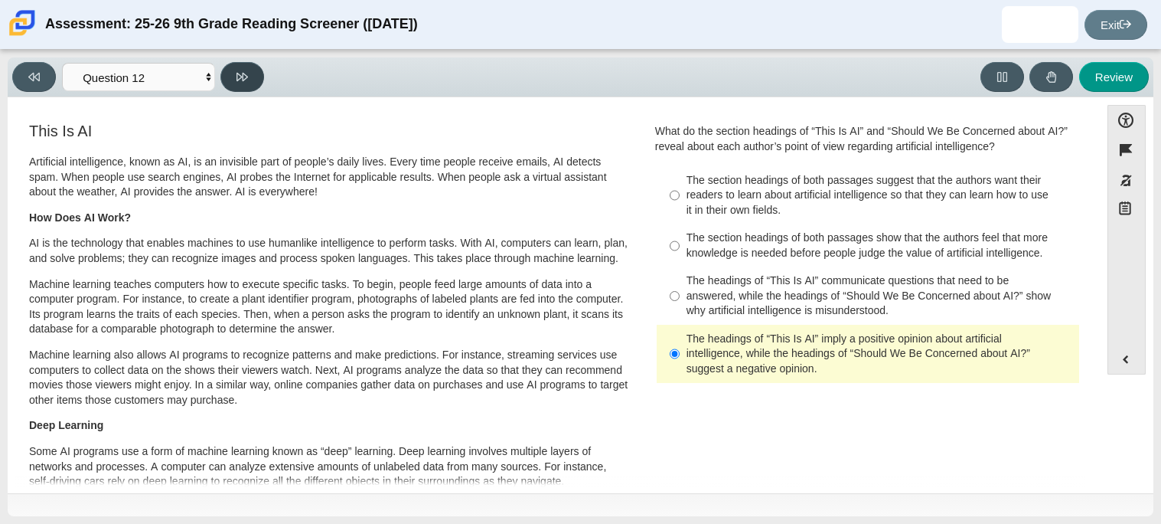
click at [225, 87] on button at bounding box center [243, 77] width 44 height 30
select select "review"
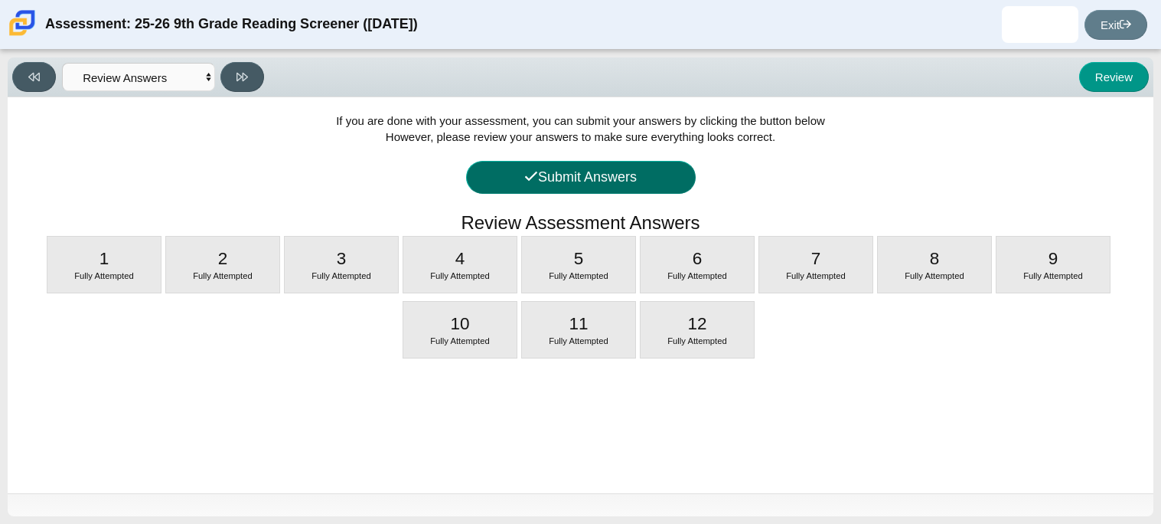
click at [532, 171] on icon at bounding box center [531, 176] width 14 height 14
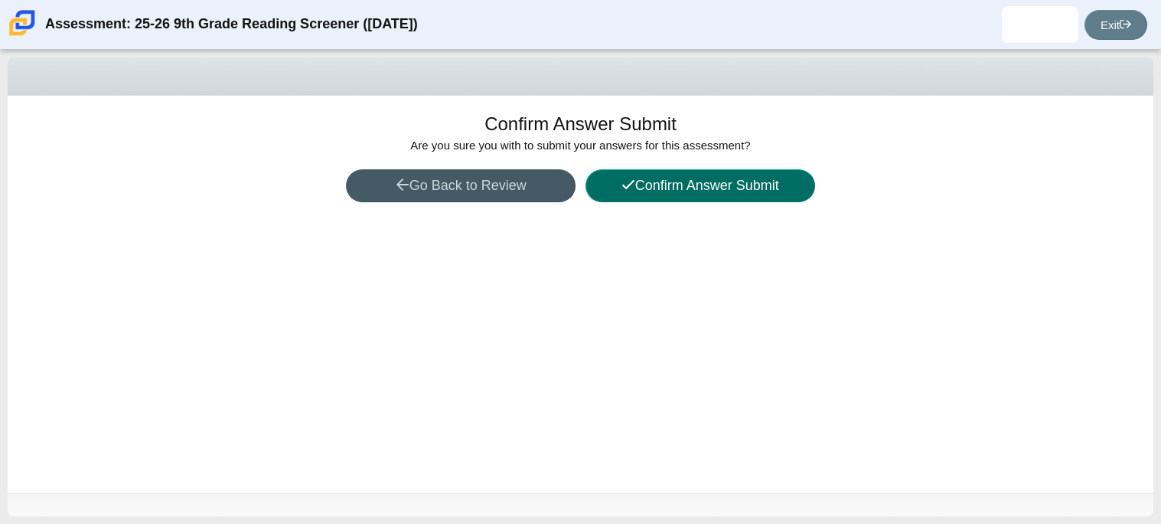
click at [747, 181] on button "Confirm Answer Submit" at bounding box center [701, 185] width 230 height 33
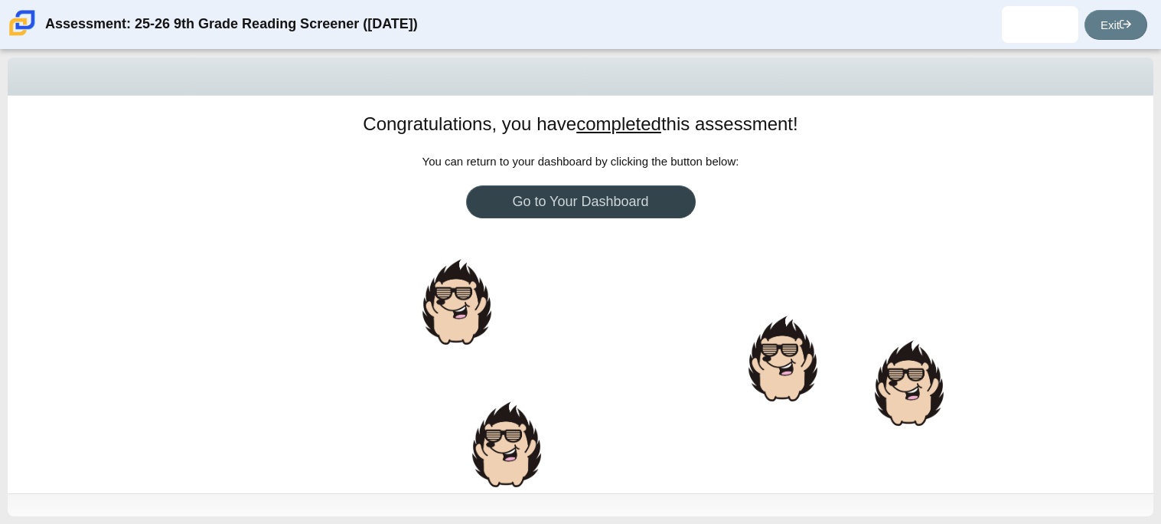
click at [630, 211] on link "Go to Your Dashboard" at bounding box center [581, 201] width 230 height 33
